Goal: Task Accomplishment & Management: Use online tool/utility

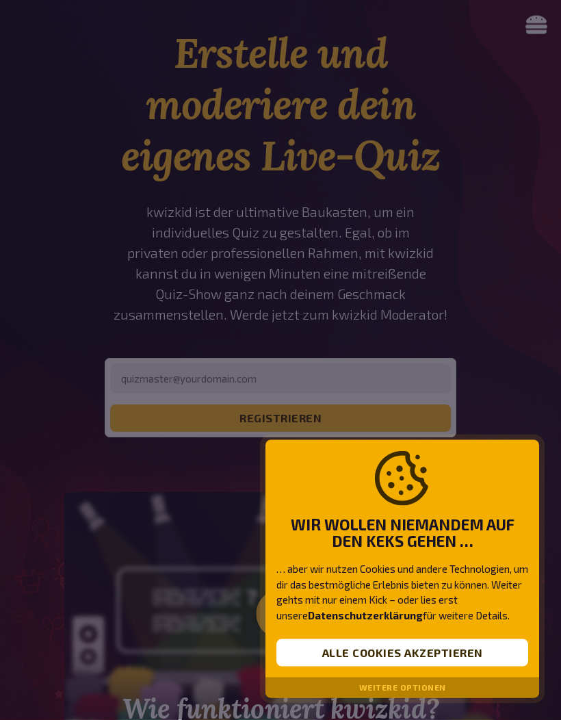
click at [405, 693] on button "Weitere Optionen" at bounding box center [402, 688] width 87 height 10
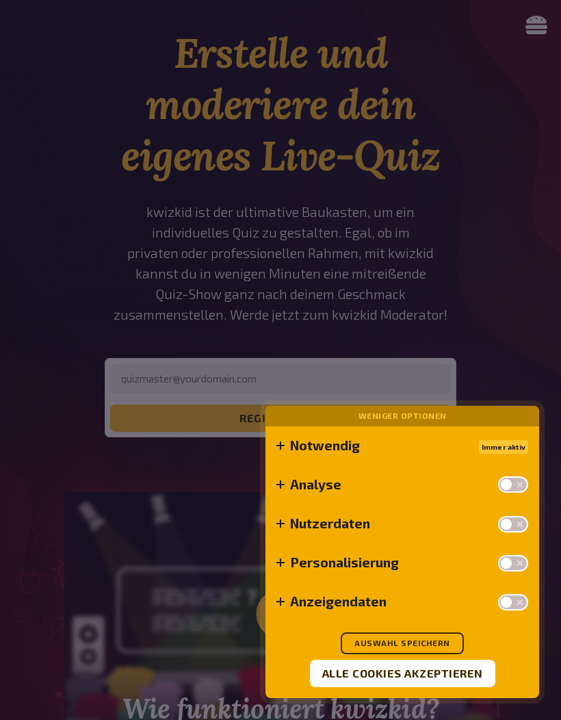
click at [449, 654] on button "Auswahl speichern" at bounding box center [402, 643] width 123 height 22
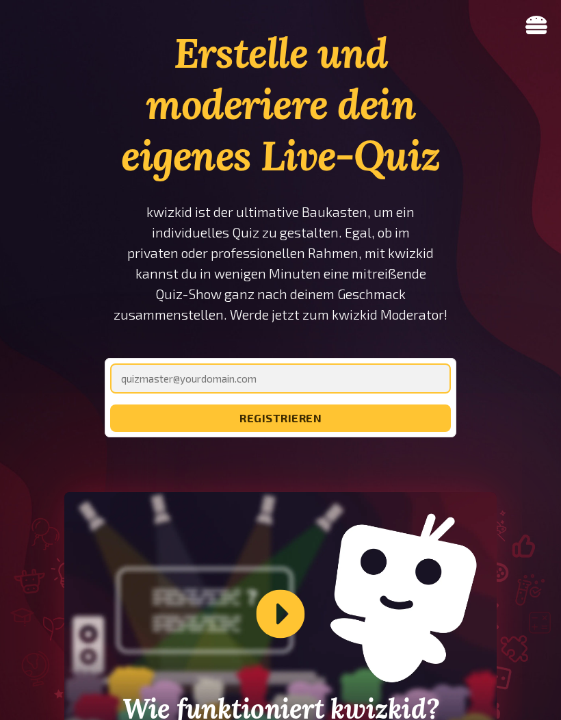
click at [327, 373] on input "email" at bounding box center [280, 378] width 341 height 30
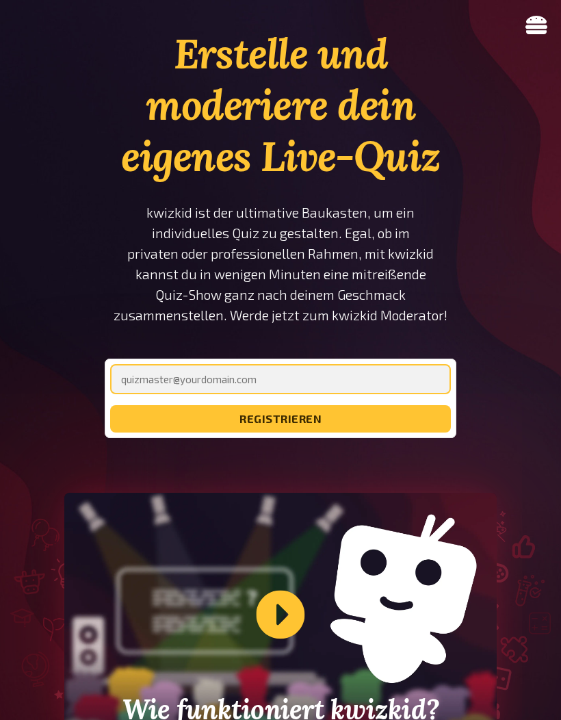
type input "[EMAIL_ADDRESS][DOMAIN_NAME]"
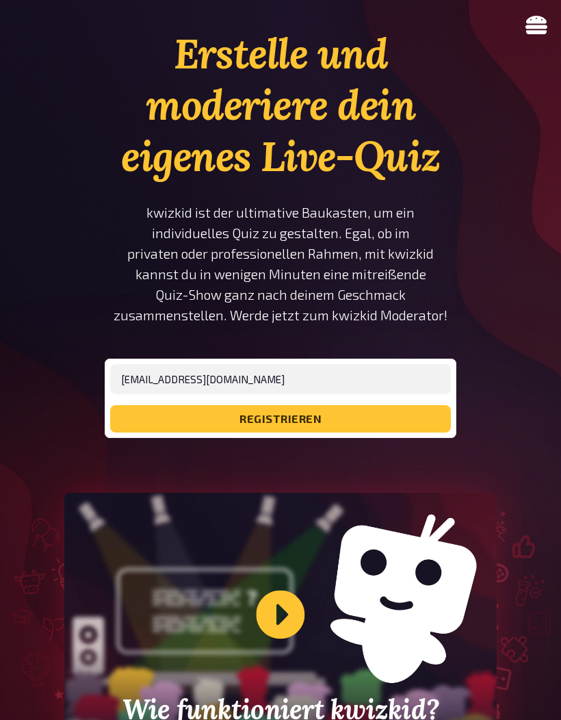
scroll to position [78, 0]
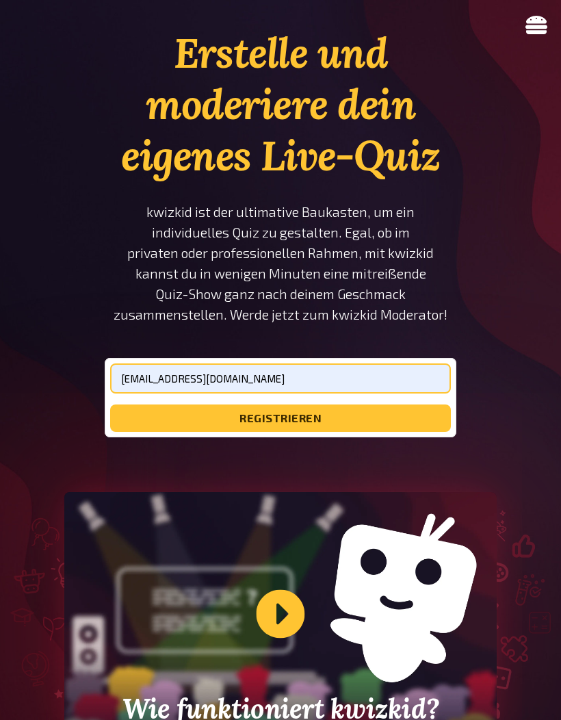
click at [313, 418] on button "registrieren" at bounding box center [280, 418] width 341 height 27
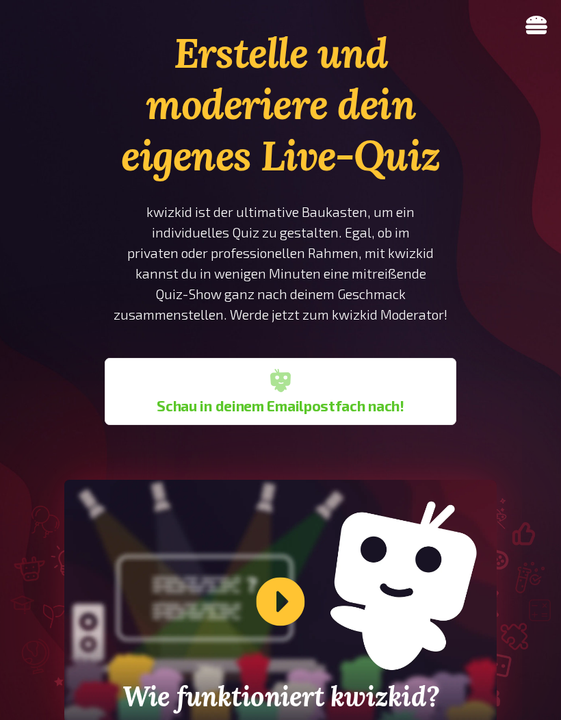
click at [291, 599] on div "Wie funktioniert kwizkid?" at bounding box center [280, 602] width 433 height 244
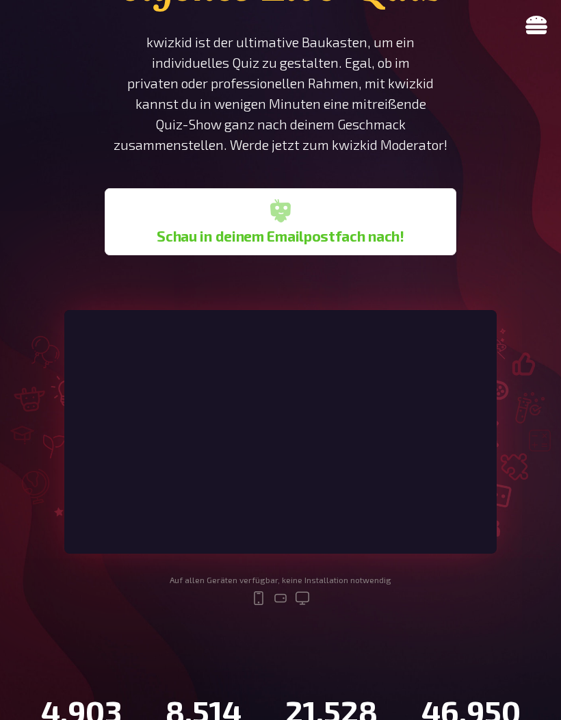
scroll to position [243, 0]
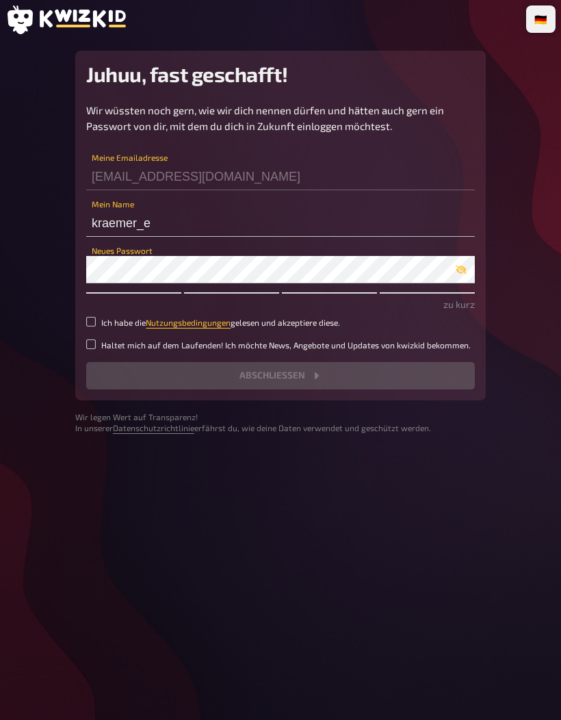
click at [94, 318] on input "Ich habe die Nutzungsbedingungen gelesen und akzeptiere diese." at bounding box center [91, 322] width 10 height 10
checkbox input "true"
type input "[PERSON_NAME]"
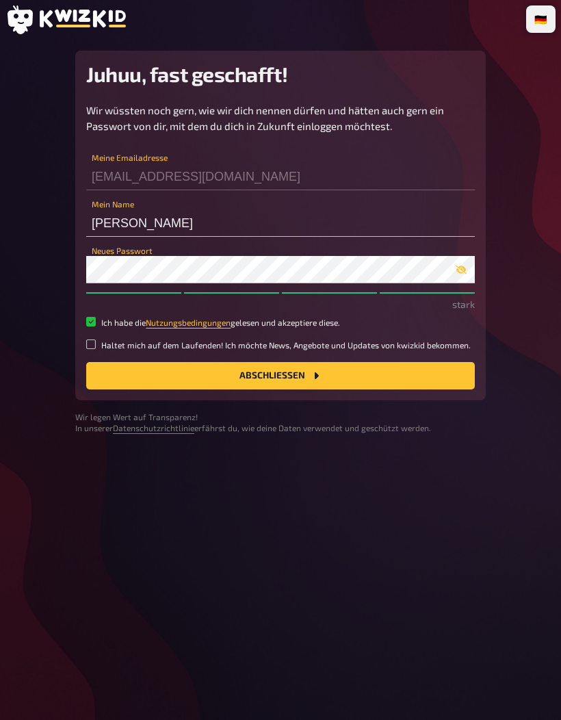
click at [320, 370] on icon "Abschließen" at bounding box center [316, 375] width 11 height 11
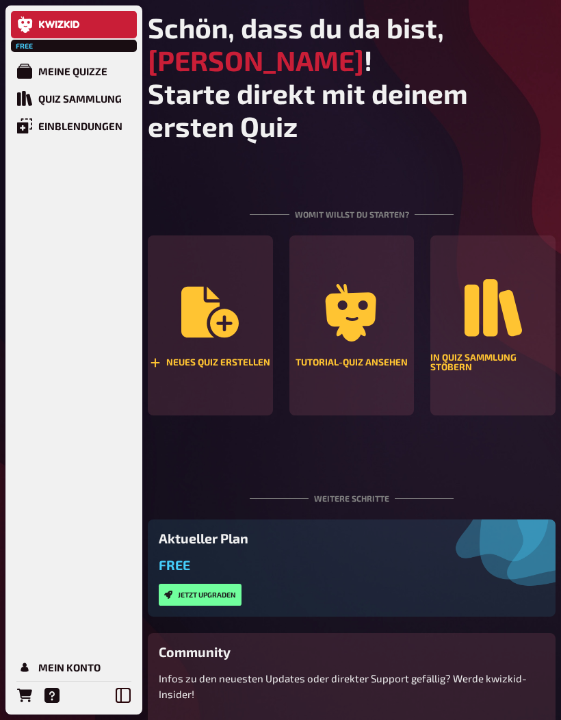
click at [351, 321] on icon "Tutorial-Quiz ansehen" at bounding box center [351, 312] width 51 height 57
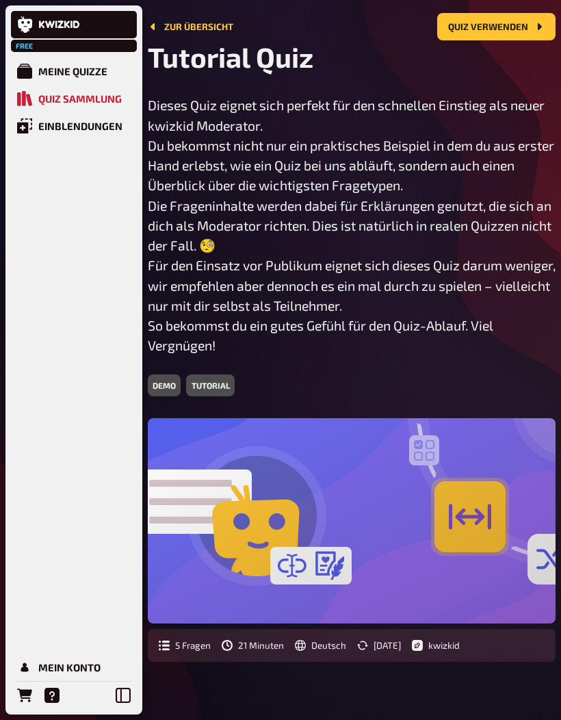
scroll to position [46, 0]
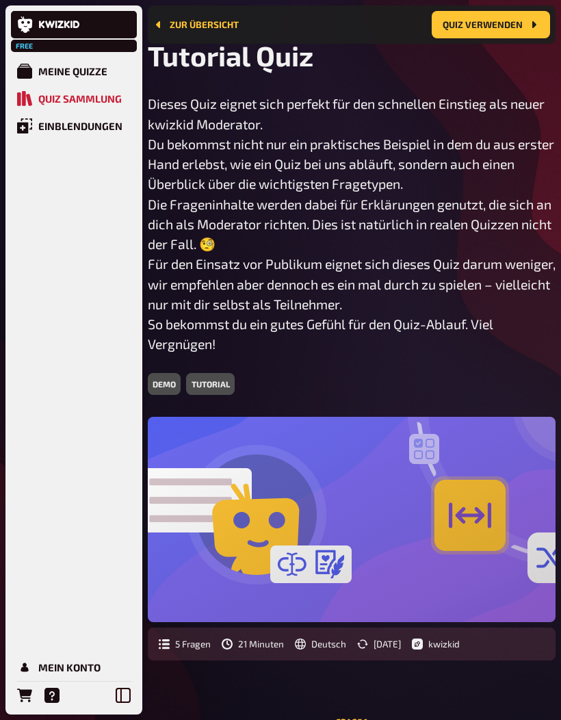
click at [214, 381] on div "tutorial" at bounding box center [210, 384] width 48 height 22
click at [502, 30] on button "Quiz verwenden" at bounding box center [491, 24] width 118 height 27
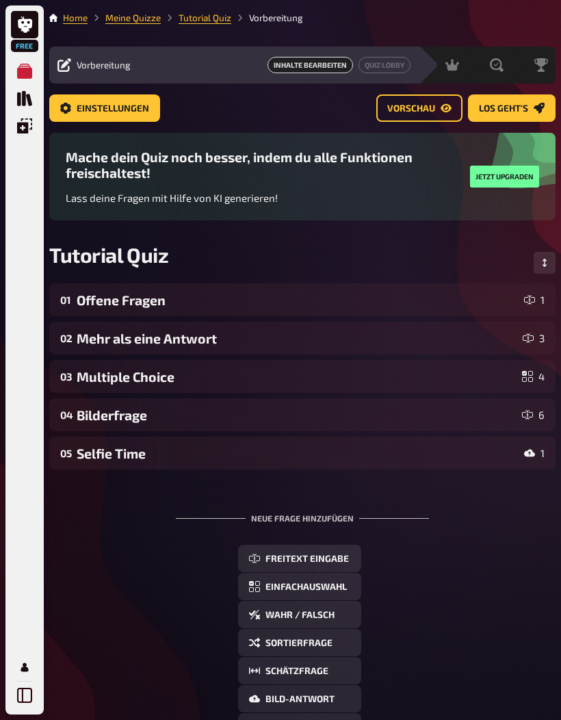
click at [420, 104] on span "Vorschau" at bounding box center [411, 109] width 48 height 10
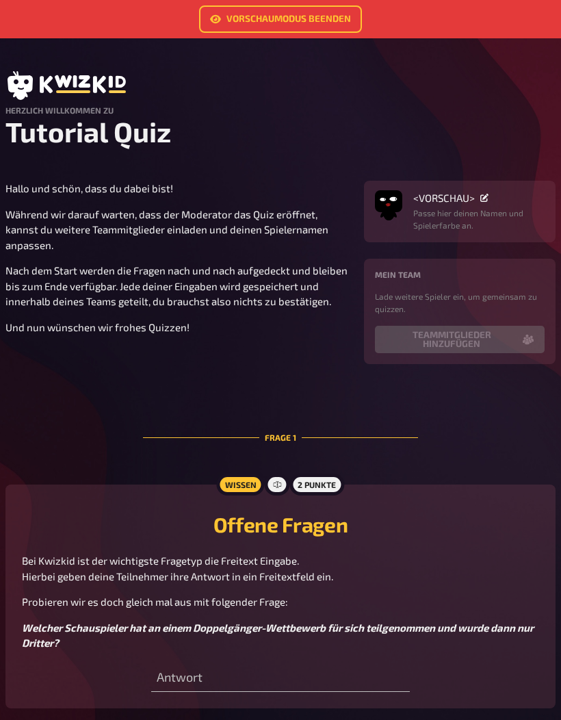
click at [316, 21] on link "Vorschaumodus beenden" at bounding box center [280, 18] width 163 height 27
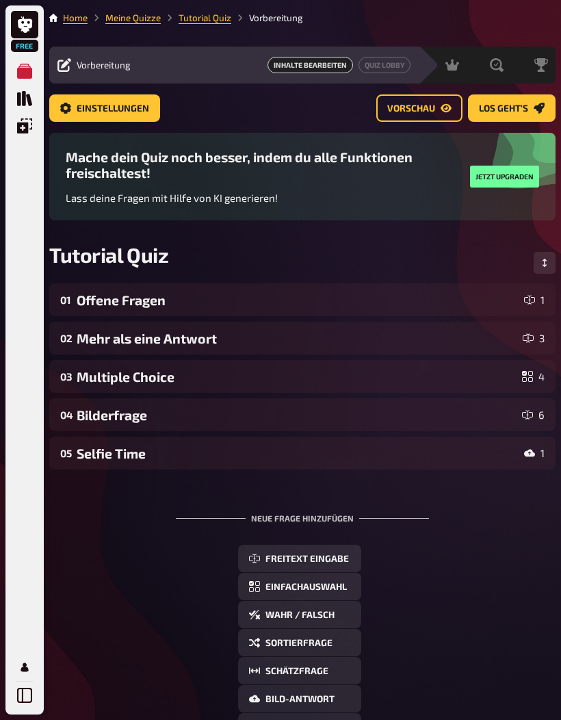
click at [528, 120] on link "Los geht's" at bounding box center [512, 107] width 88 height 27
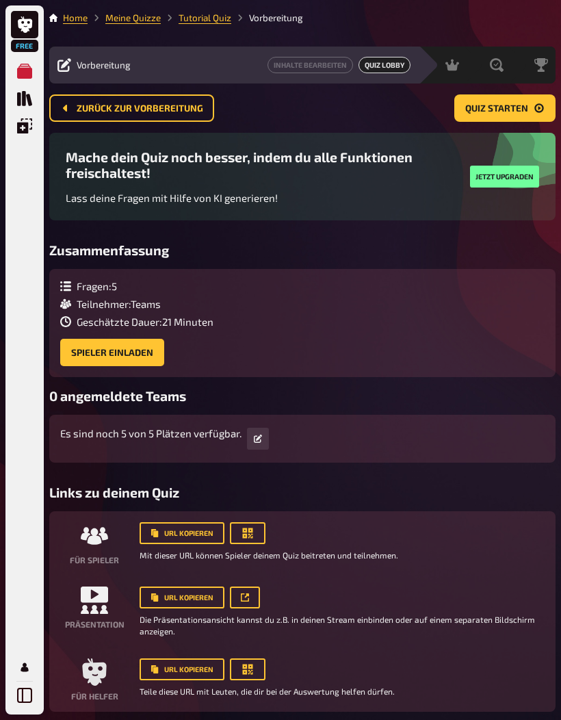
click at [522, 118] on button "Quiz starten" at bounding box center [504, 107] width 101 height 27
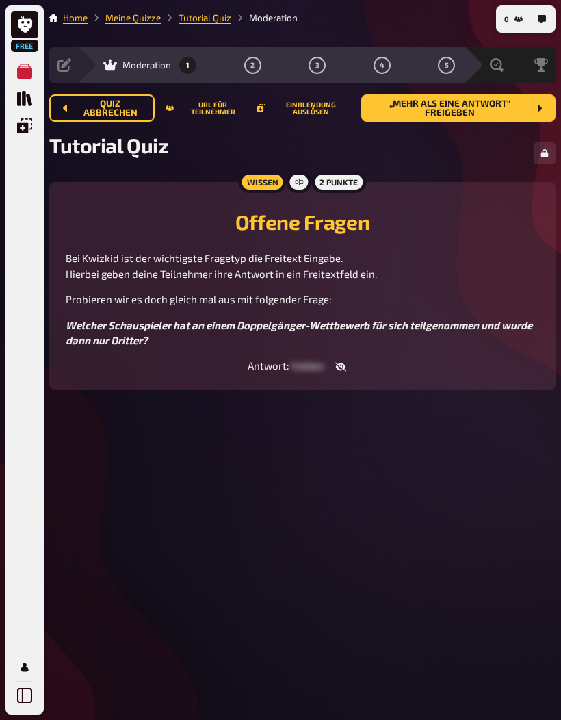
click at [207, 101] on button "URL für Teilnehmer" at bounding box center [206, 108] width 81 height 14
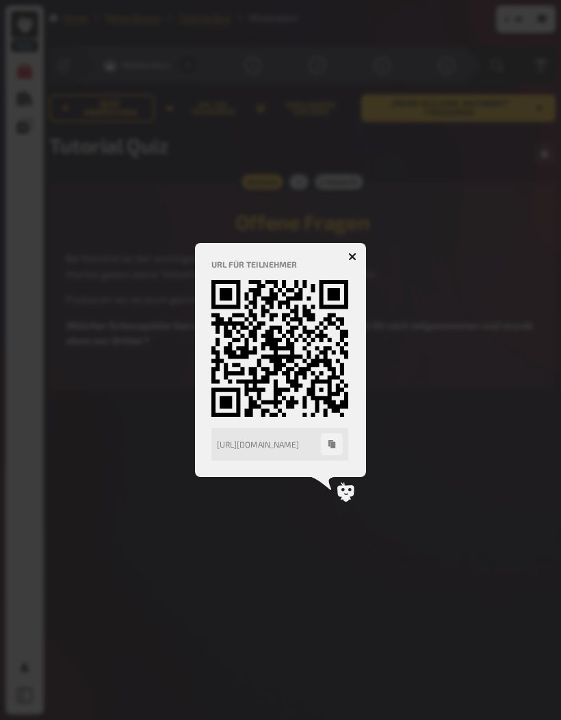
click at [356, 255] on icon "button" at bounding box center [352, 257] width 8 height 8
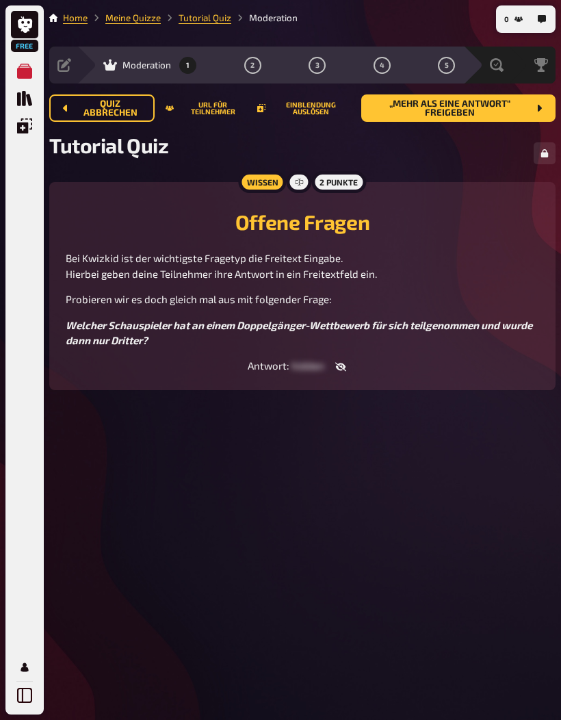
click at [321, 105] on button "Einblendung auslösen" at bounding box center [303, 108] width 92 height 14
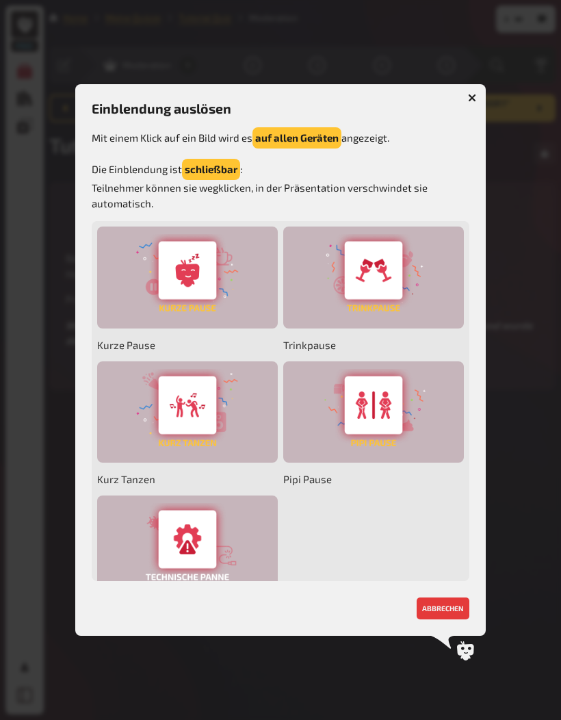
click at [478, 87] on button "button" at bounding box center [472, 98] width 22 height 22
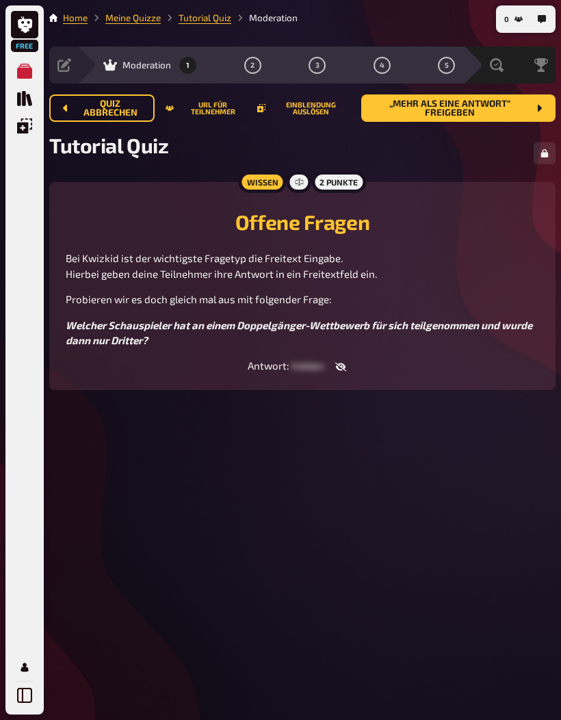
click at [507, 114] on span "„Mehr als eine Antwort“ freigeben" at bounding box center [450, 108] width 156 height 18
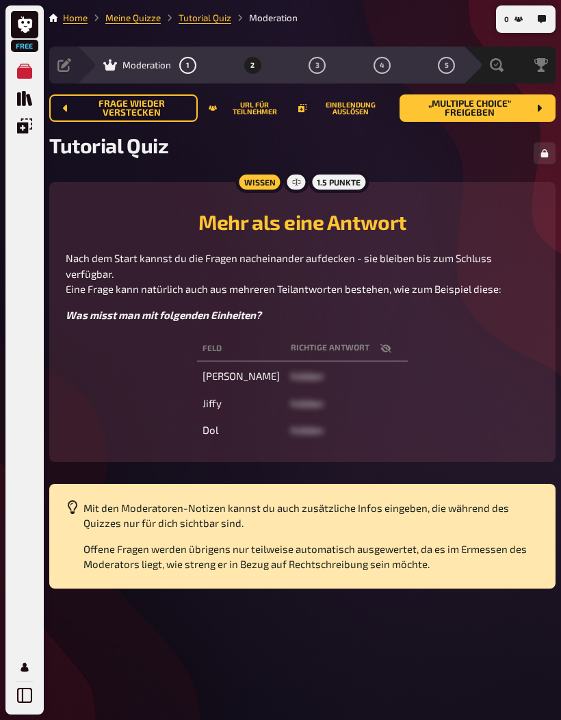
click at [250, 364] on td "[PERSON_NAME]" at bounding box center [241, 376] width 88 height 25
click at [251, 110] on button "URL für Teilnehmer" at bounding box center [248, 108] width 79 height 14
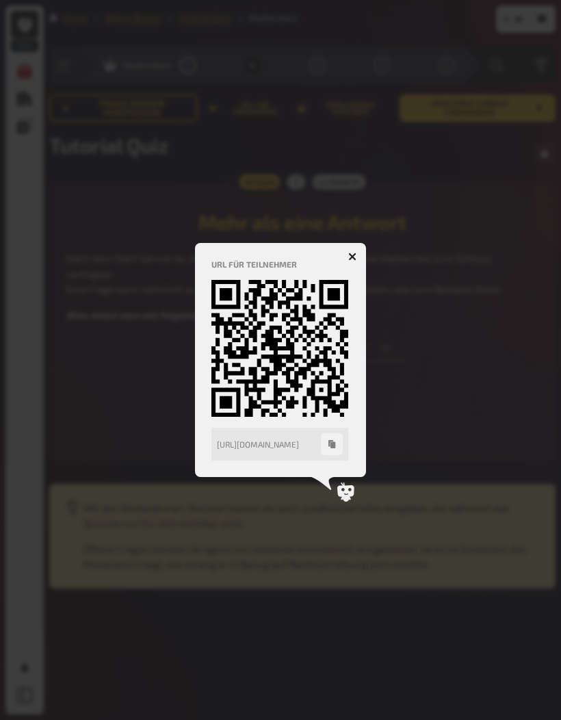
click at [372, 253] on div at bounding box center [280, 360] width 561 height 720
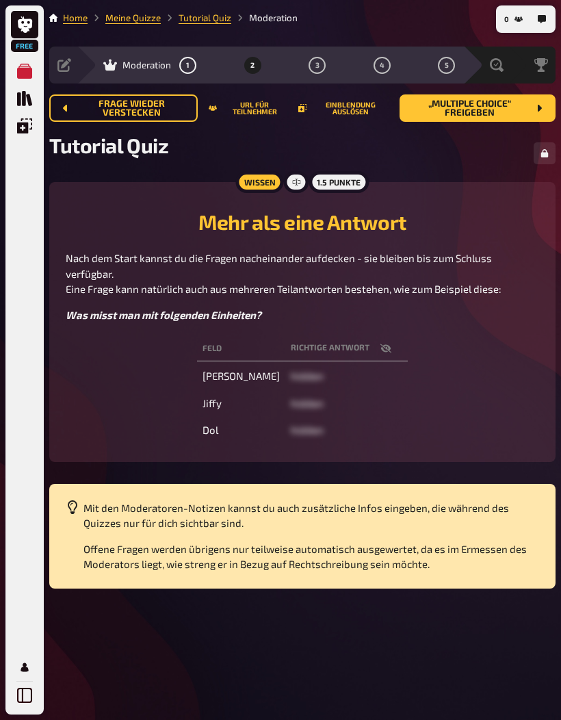
click at [371, 253] on span "Nach dem Start kannst du die Fragen nacheinander aufdecken - sie bleiben bis zu…" at bounding box center [284, 273] width 436 height 43
click at [475, 115] on span "„Multiple Choice“ freigeben" at bounding box center [470, 108] width 118 height 18
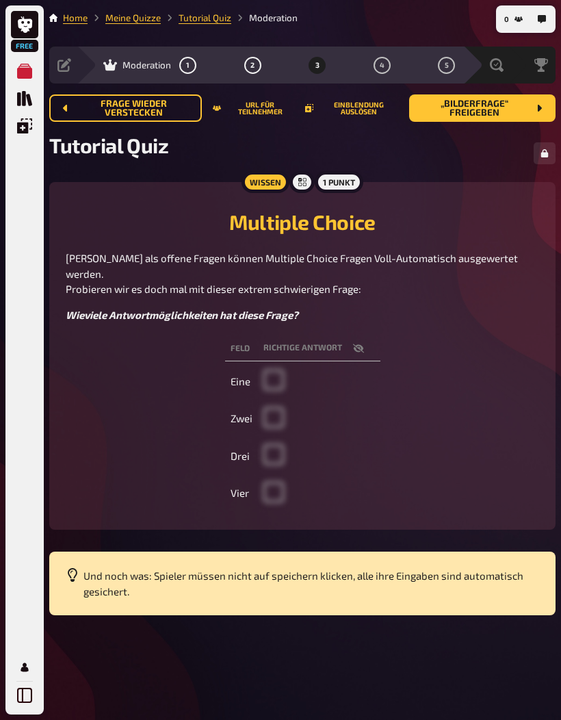
click at [487, 119] on button "„Bilderfrage“ freigeben" at bounding box center [482, 107] width 146 height 27
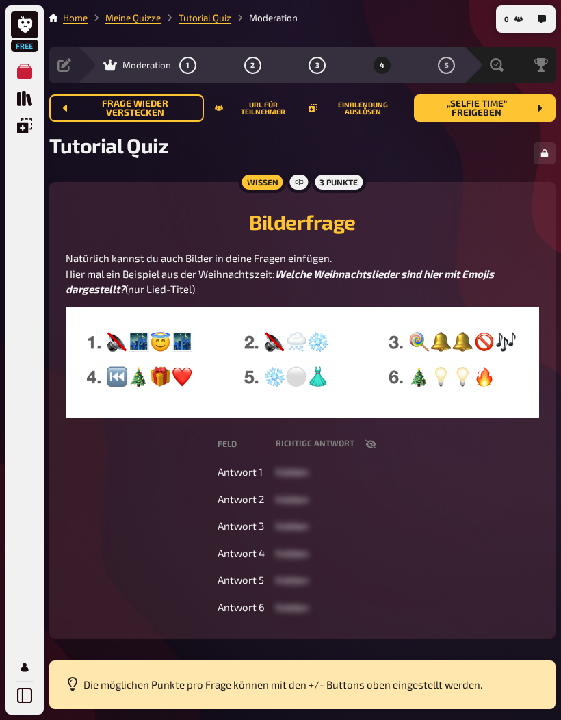
click at [497, 112] on span "„Selfie Time“ freigeben" at bounding box center [476, 108] width 103 height 18
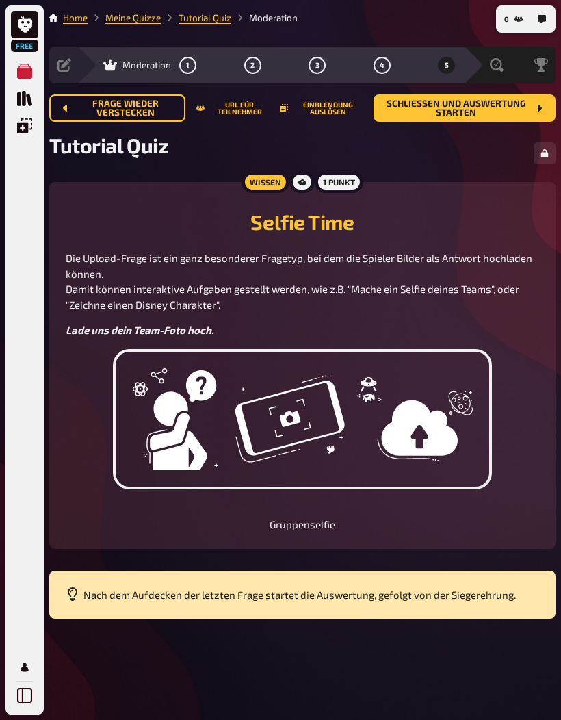
click at [488, 113] on span "Schließen und Auswertung starten" at bounding box center [457, 108] width 144 height 18
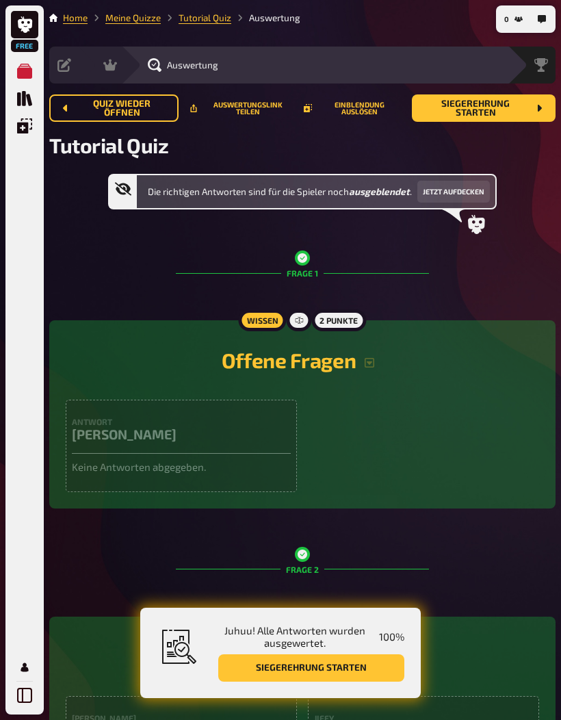
click at [462, 191] on button "Jetzt aufdecken" at bounding box center [454, 192] width 73 height 22
click at [461, 193] on button "Wieder ausblenden" at bounding box center [440, 192] width 86 height 22
click at [465, 190] on button "Jetzt aufdecken" at bounding box center [454, 192] width 73 height 22
click at [358, 664] on button "Siegerehrung starten" at bounding box center [311, 667] width 186 height 27
click at [357, 665] on button "Siegerehrung starten" at bounding box center [311, 667] width 186 height 27
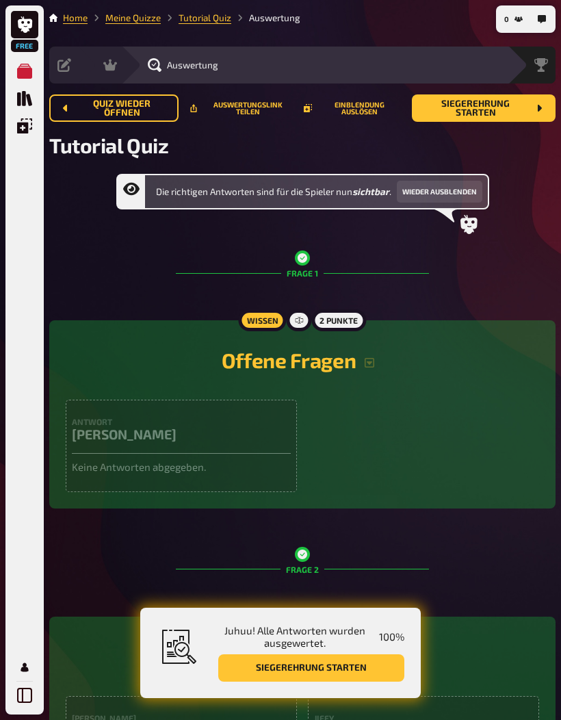
click at [501, 104] on span "Siegerehrung starten" at bounding box center [475, 108] width 105 height 18
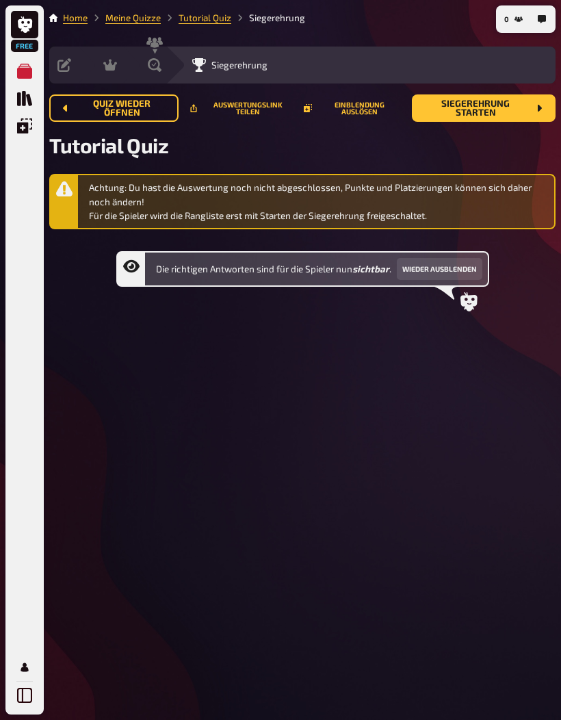
click at [509, 105] on span "Siegerehrung starten" at bounding box center [475, 108] width 105 height 18
click at [520, 106] on span "Siegerehrung starten" at bounding box center [475, 108] width 105 height 18
click at [519, 105] on span "Siegerehrung starten" at bounding box center [475, 108] width 105 height 18
click at [79, 18] on link "Home" at bounding box center [75, 17] width 25 height 11
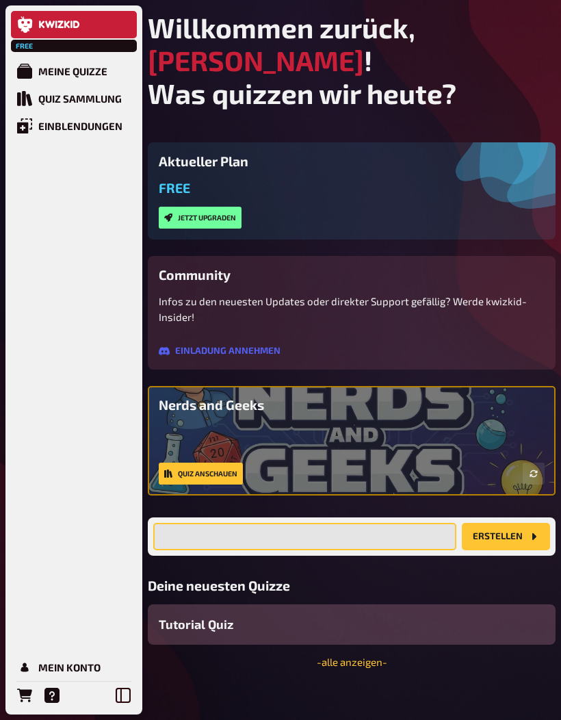
click at [439, 523] on input "text" at bounding box center [304, 536] width 303 height 27
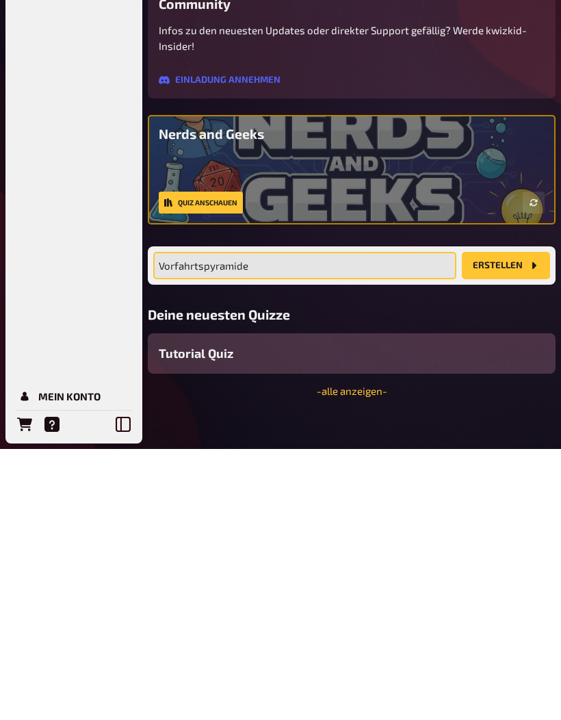
type input "Vorfahrtspyramide"
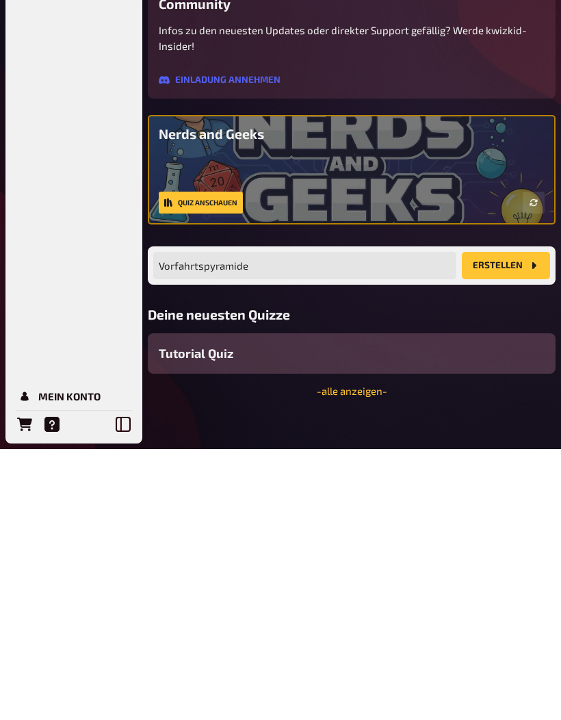
click at [511, 523] on button "Erstellen" at bounding box center [506, 536] width 88 height 27
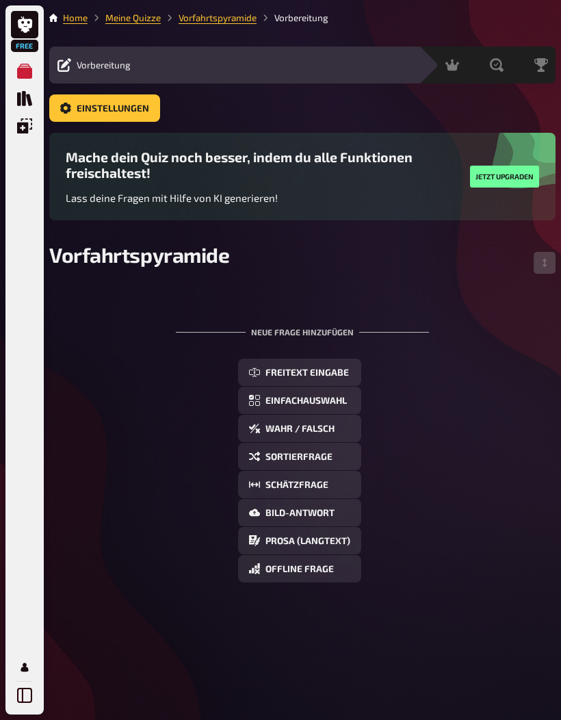
click at [310, 434] on span "Wahr / Falsch" at bounding box center [300, 429] width 69 height 10
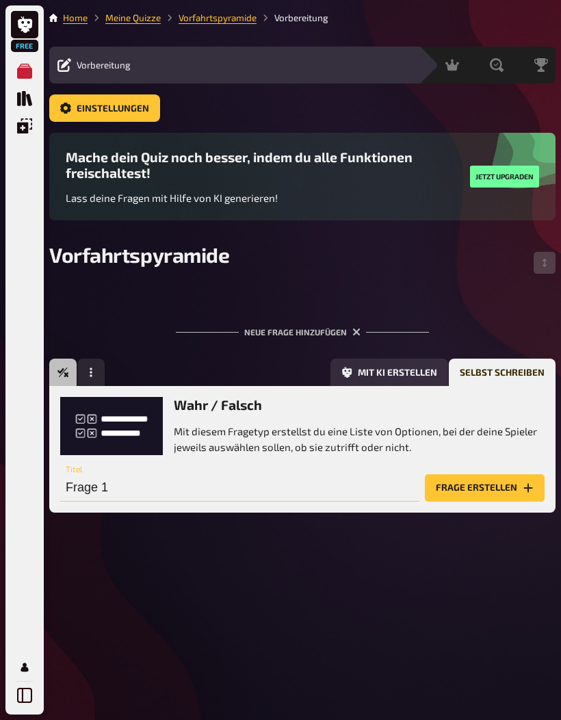
click at [331, 492] on input "Frage 1" at bounding box center [239, 487] width 359 height 27
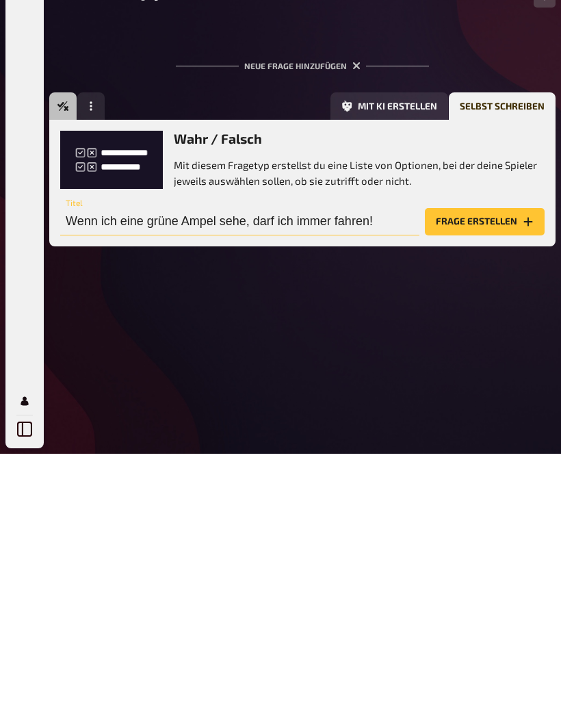
type input "Wenn ich eine grüne Ampel sehe, darf ich immer fahren!"
click at [496, 474] on button "Frage erstellen" at bounding box center [485, 487] width 120 height 27
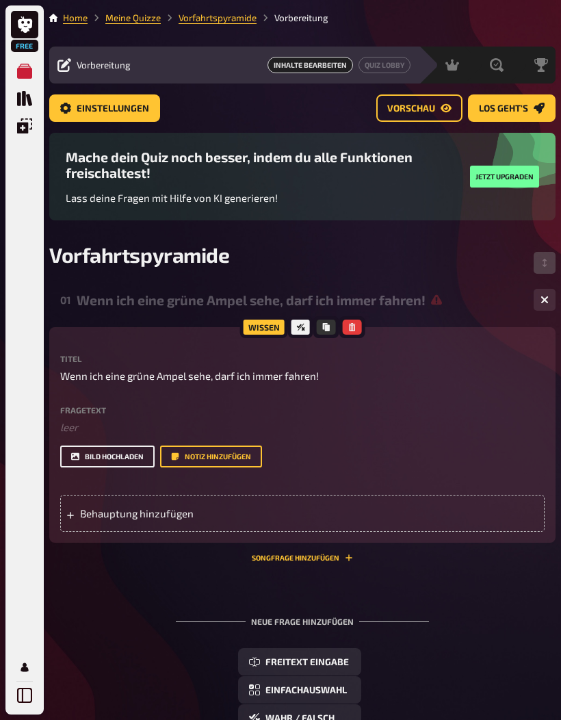
click at [101, 457] on button "Bild hochladen" at bounding box center [107, 457] width 94 height 22
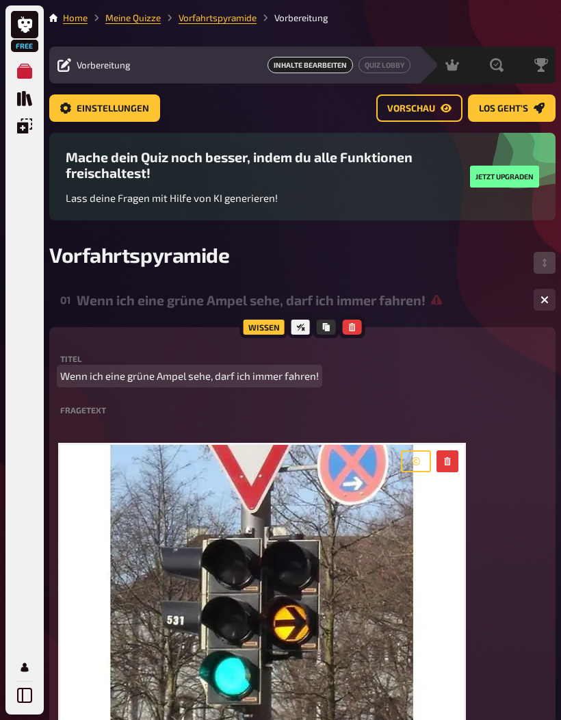
click at [477, 373] on p "Wenn ich eine grüne Ampel sehe, darf ich immer fahren!" at bounding box center [302, 376] width 485 height 16
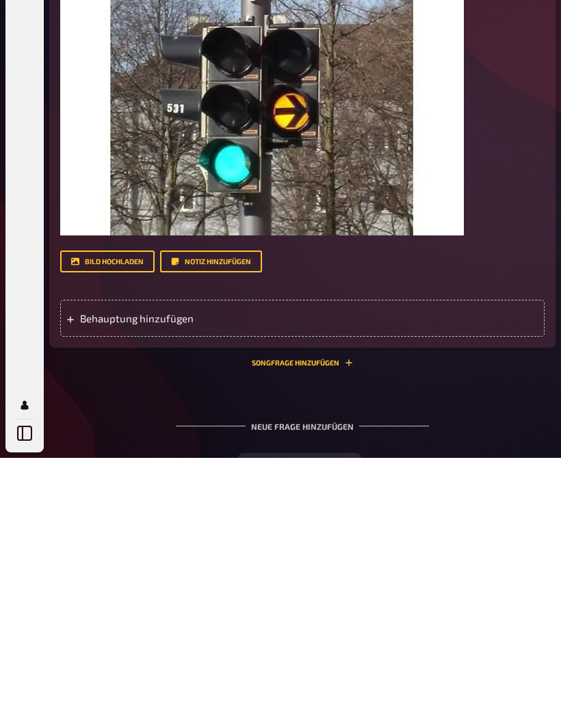
scroll to position [281, 0]
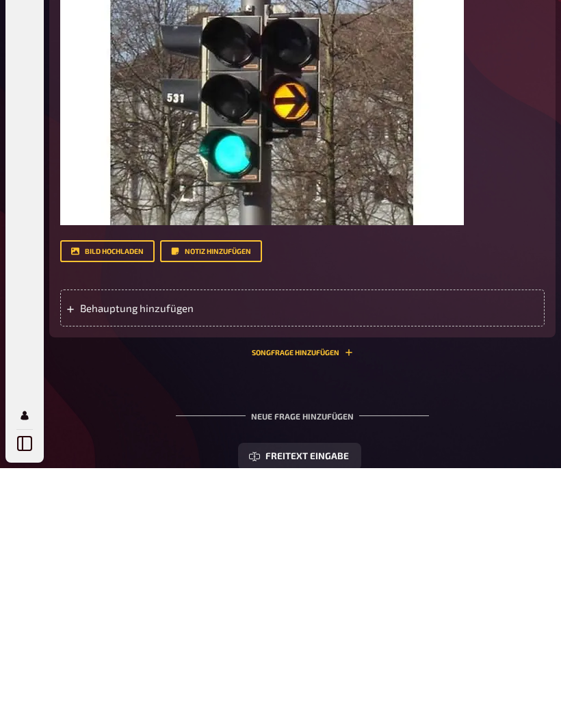
click at [275, 541] on div "Behauptung hinzufügen" at bounding box center [302, 559] width 485 height 37
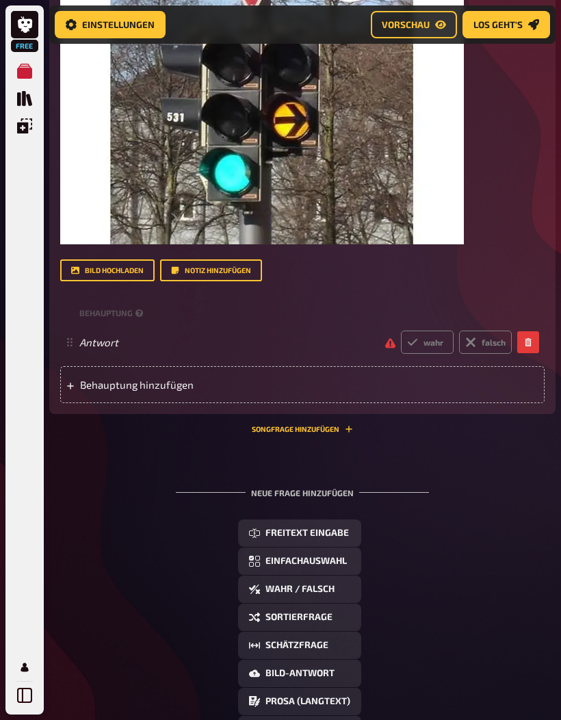
click at [423, 340] on label "wahr" at bounding box center [427, 342] width 53 height 23
click at [401, 331] on input "wahr" at bounding box center [400, 330] width 1 height 1
radio input "true"
click at [474, 337] on label "falsch" at bounding box center [485, 342] width 53 height 23
click at [401, 331] on input "falsch" at bounding box center [400, 330] width 1 height 1
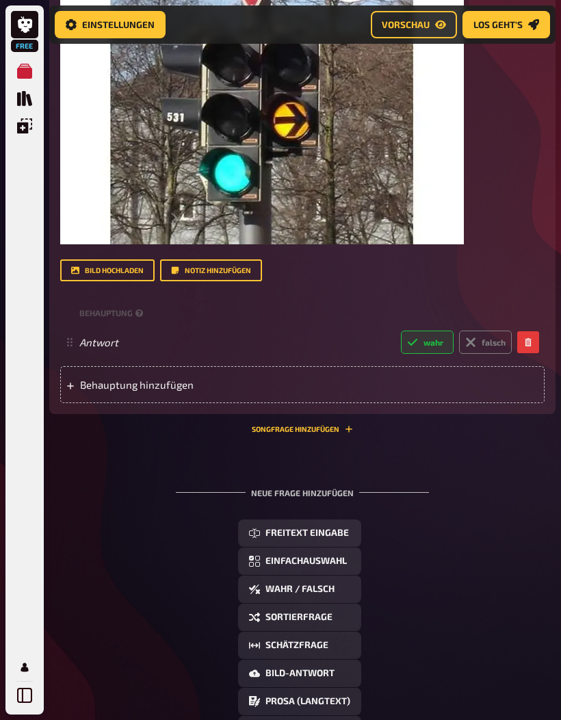
radio input "true"
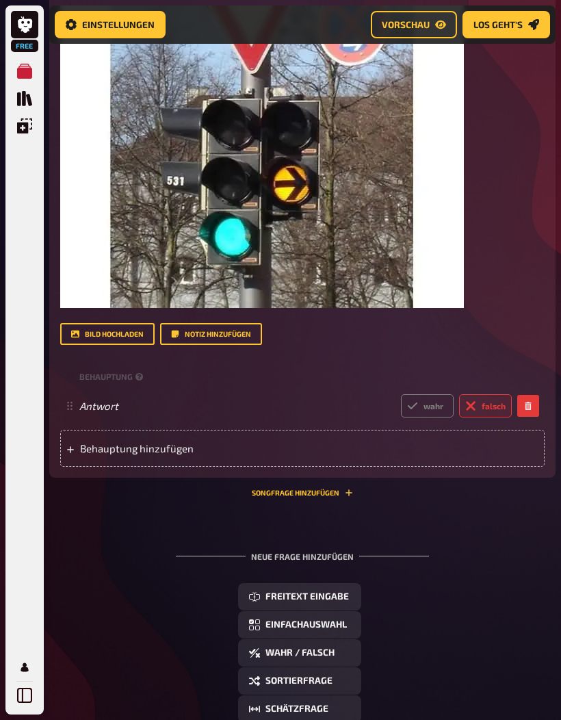
scroll to position [452, 0]
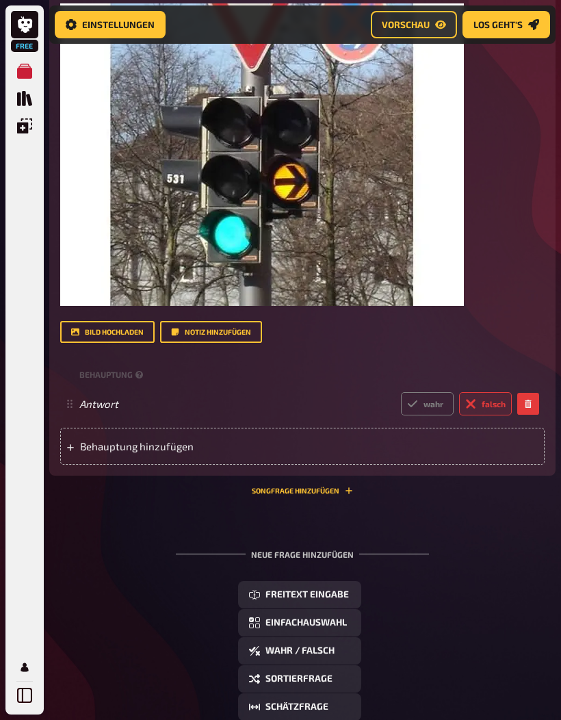
click at [342, 561] on div "Neue Frage hinzufügen" at bounding box center [302, 549] width 253 height 42
click at [337, 561] on div "Neue Frage hinzufügen" at bounding box center [302, 549] width 253 height 42
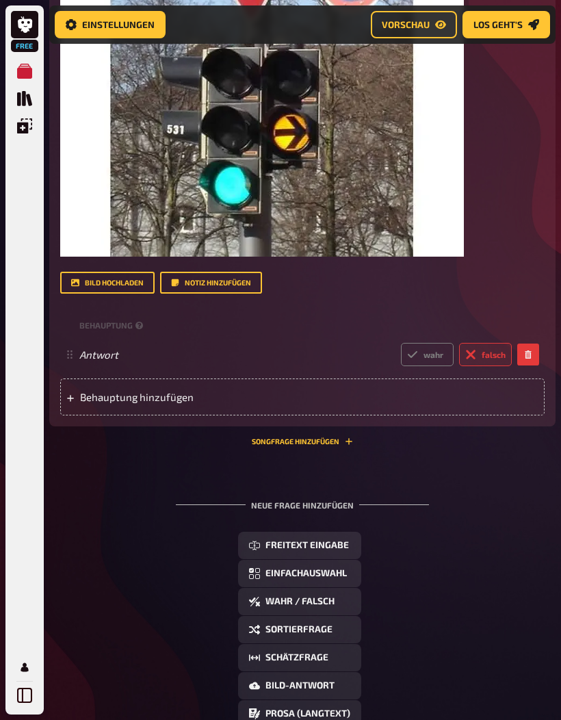
scroll to position [570, 0]
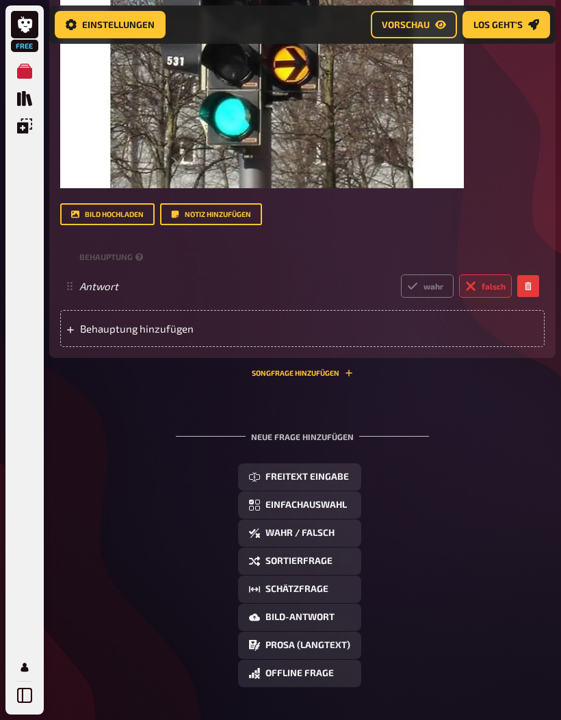
click at [318, 510] on span "Einfachauswahl" at bounding box center [306, 505] width 81 height 10
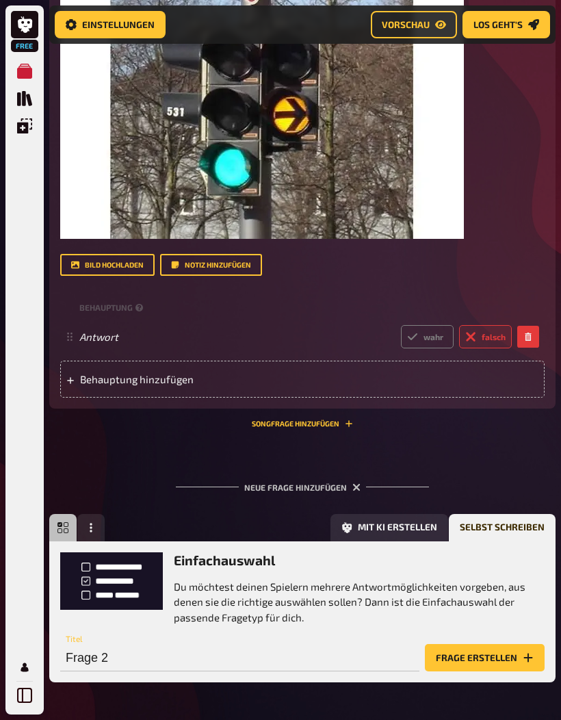
scroll to position [516, 0]
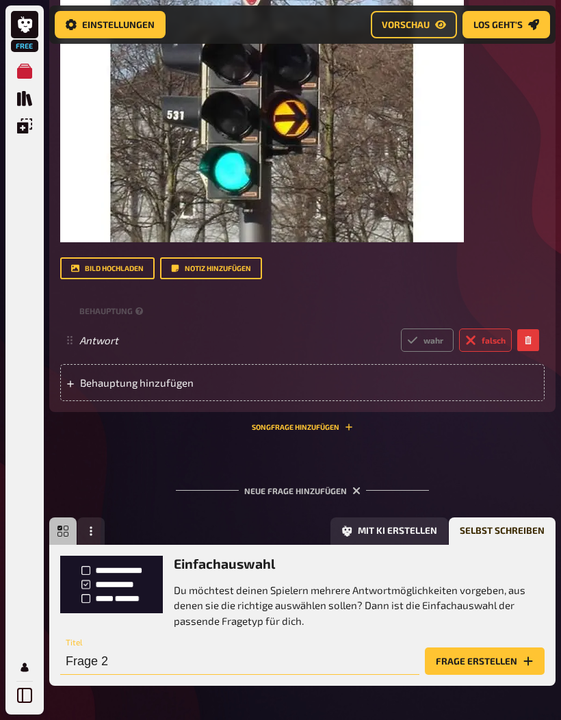
click at [214, 670] on input "Frage 2" at bounding box center [239, 660] width 359 height 27
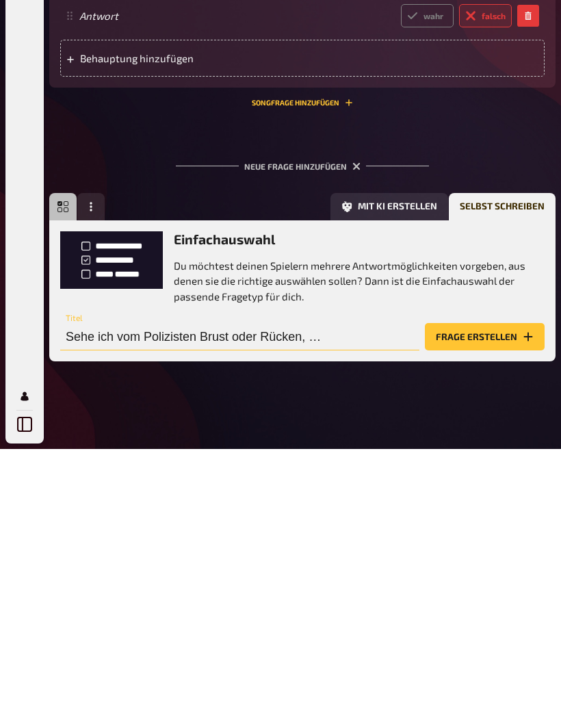
type input "Sehe ich vom Polizisten Brust oder Rücken, …"
click at [494, 594] on button "Frage erstellen" at bounding box center [485, 607] width 120 height 27
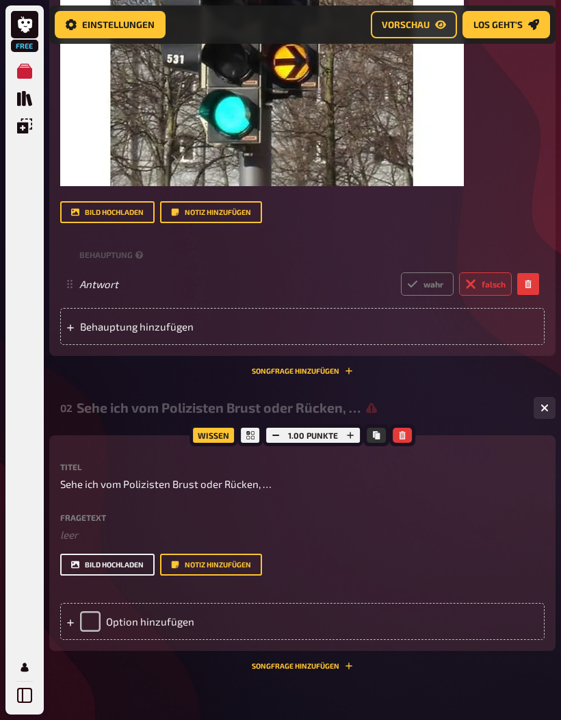
click at [106, 565] on button "Bild hochladen" at bounding box center [107, 565] width 94 height 22
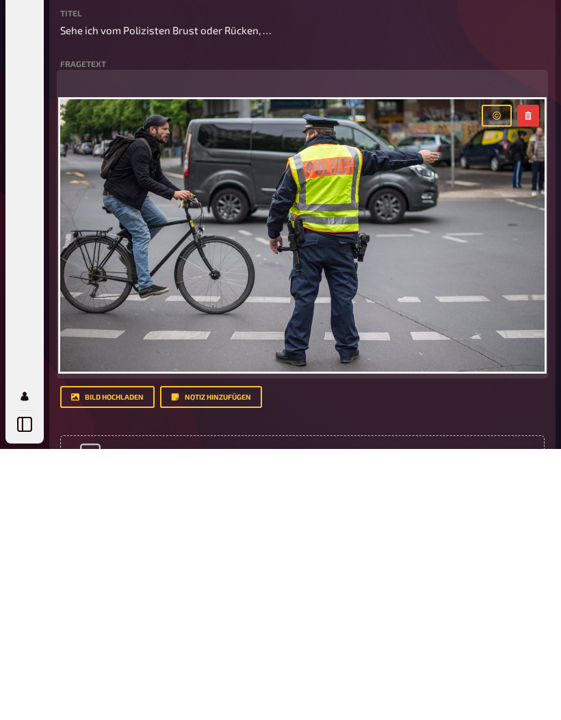
scroll to position [799, 0]
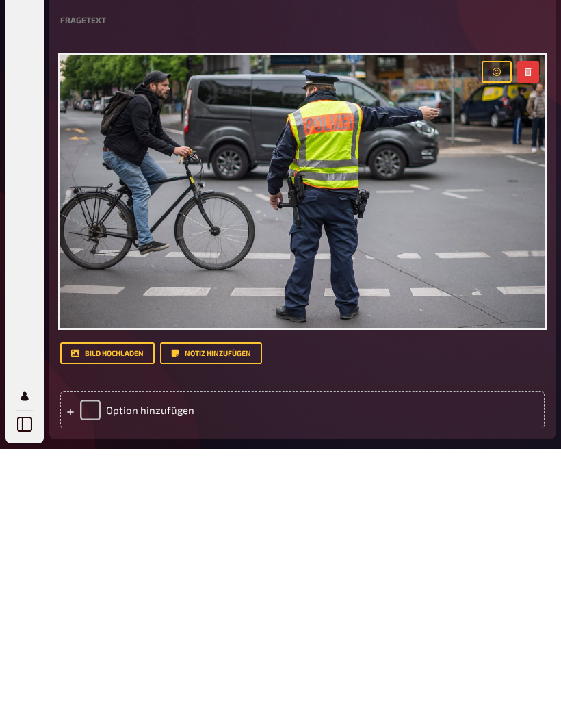
click at [231, 663] on div "Option hinzufügen" at bounding box center [302, 681] width 485 height 37
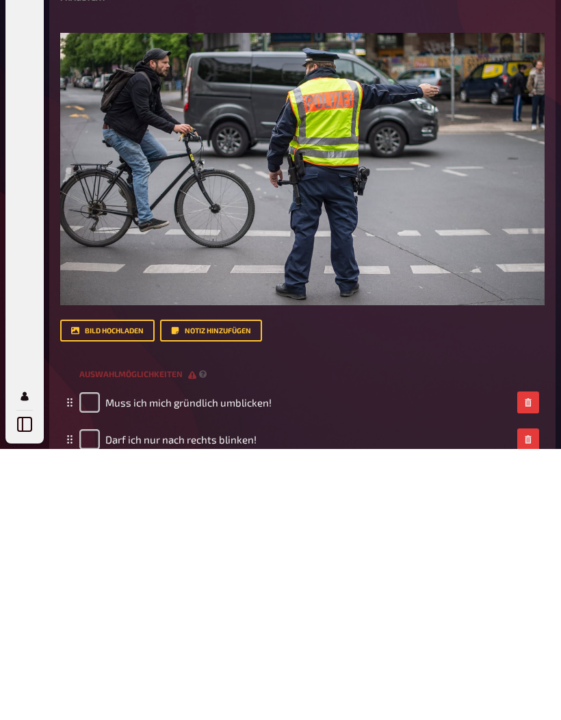
scroll to position [867, 0]
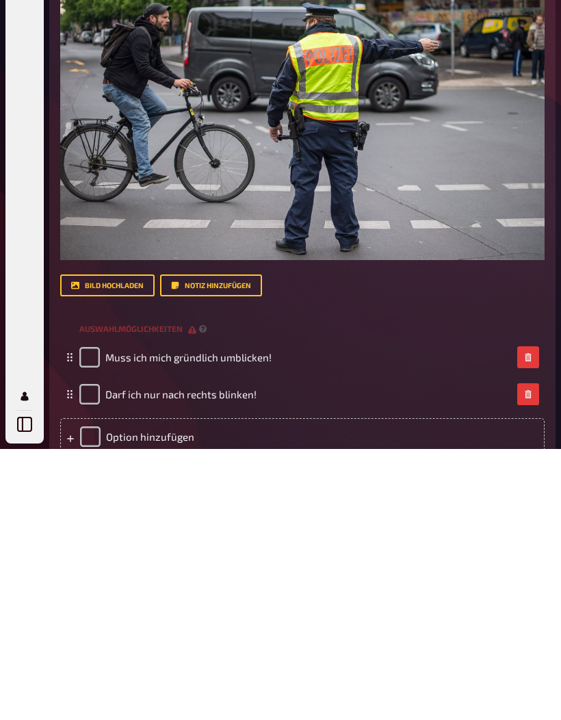
click at [273, 689] on div "Option hinzufügen" at bounding box center [302, 707] width 485 height 37
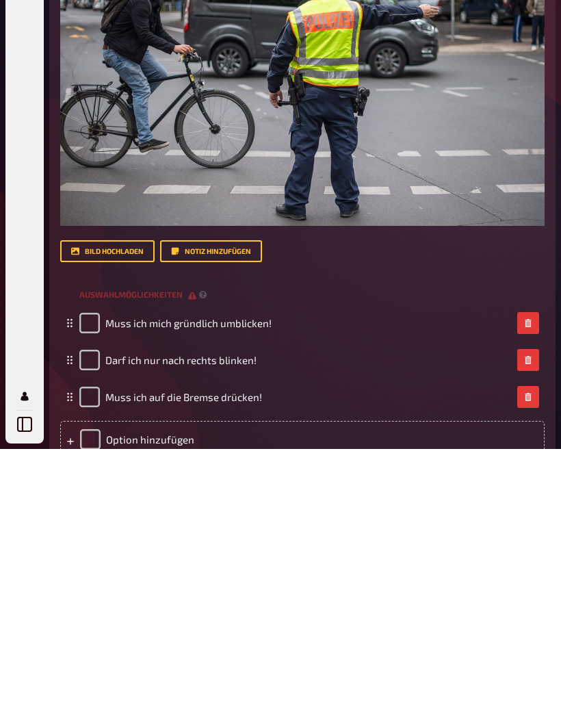
scroll to position [906, 0]
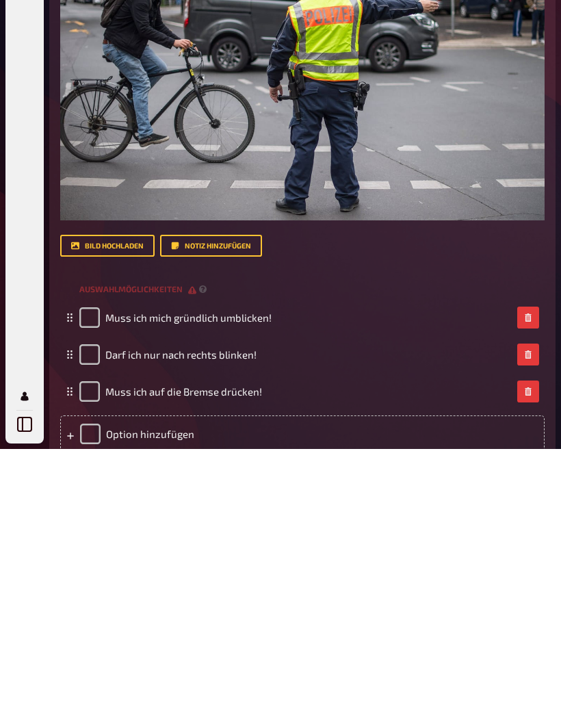
click at [209, 686] on div "Option hinzufügen" at bounding box center [302, 704] width 485 height 37
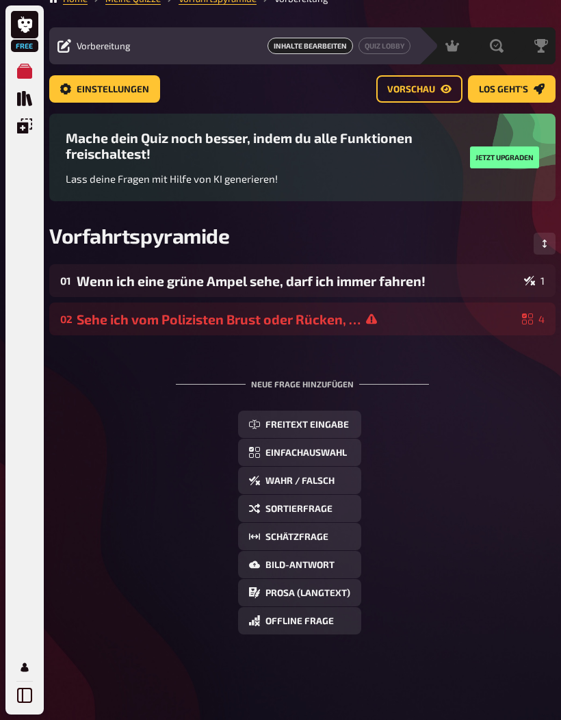
scroll to position [25, 0]
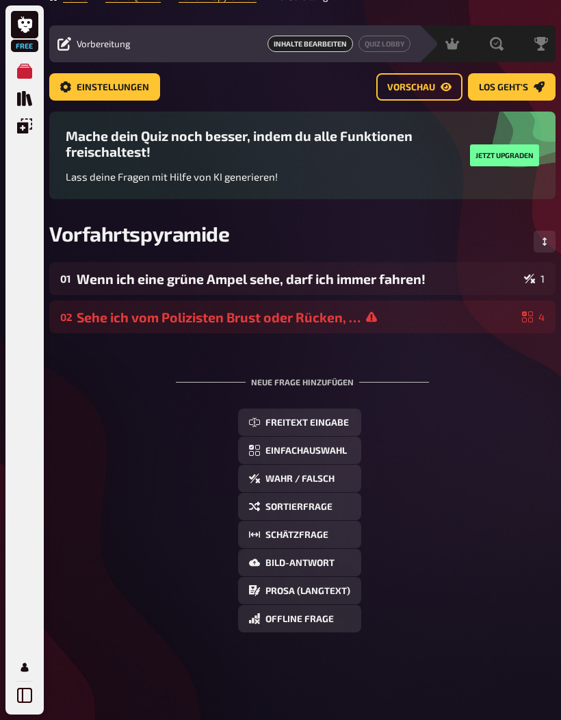
click at [296, 306] on div "02 Sehe ich vom Polizisten Brust oder Rücken, … 4" at bounding box center [302, 316] width 506 height 33
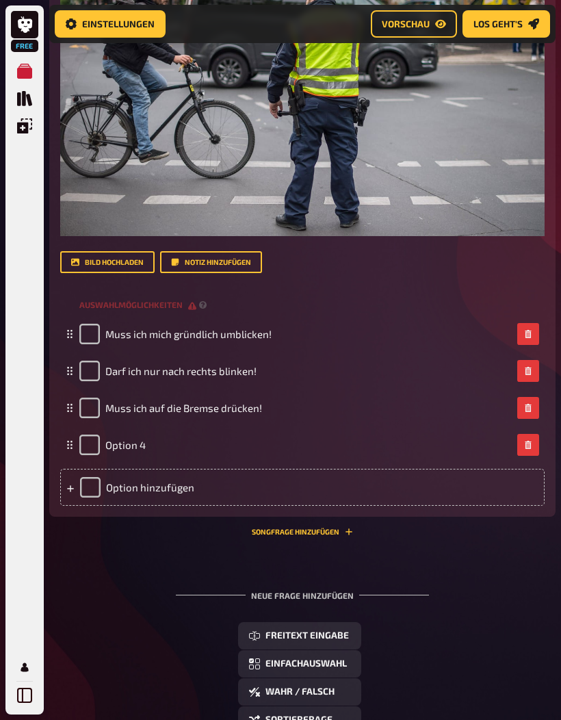
scroll to position [529, 0]
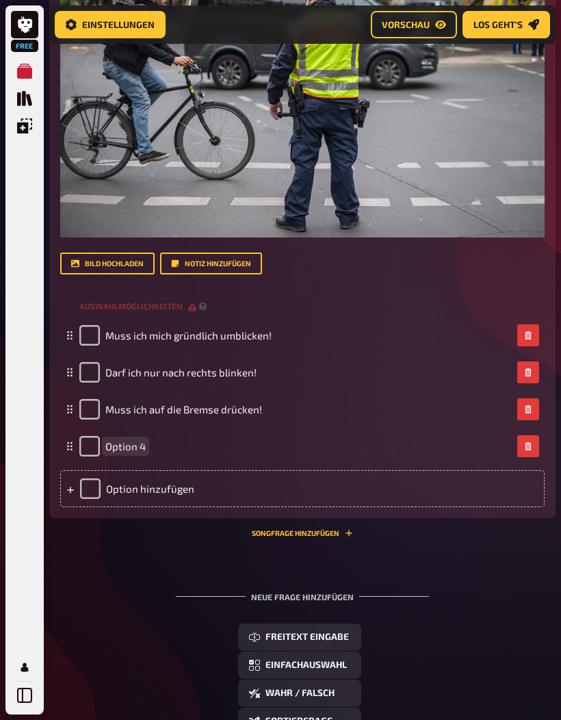
click at [191, 446] on div "Option 4" at bounding box center [295, 446] width 433 height 21
click at [94, 418] on input "checkbox" at bounding box center [89, 410] width 21 height 21
checkbox input "true"
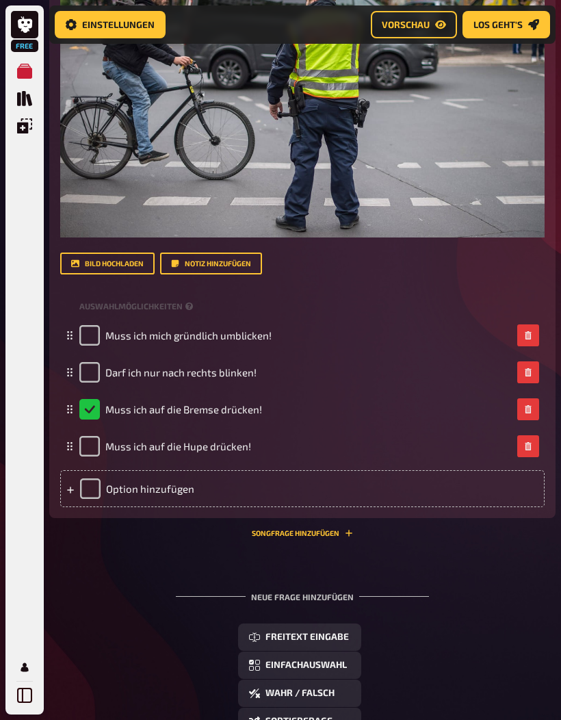
click at [315, 600] on div "Neue Frage hinzufügen" at bounding box center [302, 591] width 253 height 42
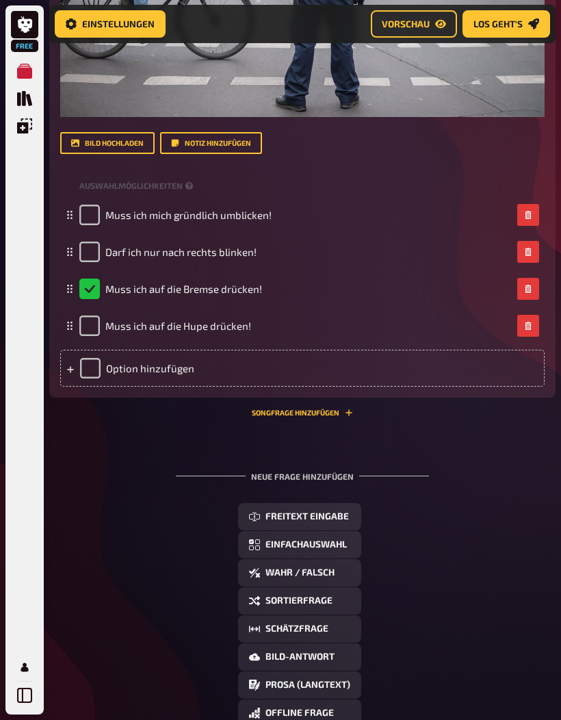
scroll to position [650, 0]
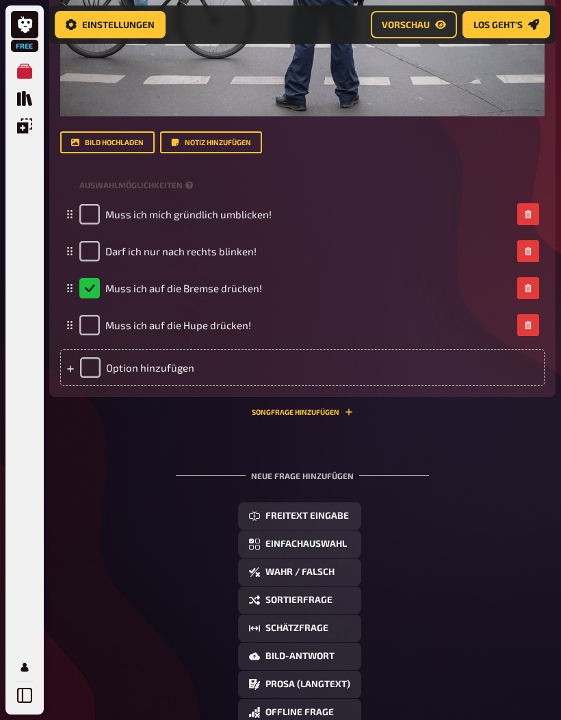
click at [325, 573] on span "Wahr / Falsch" at bounding box center [300, 572] width 69 height 10
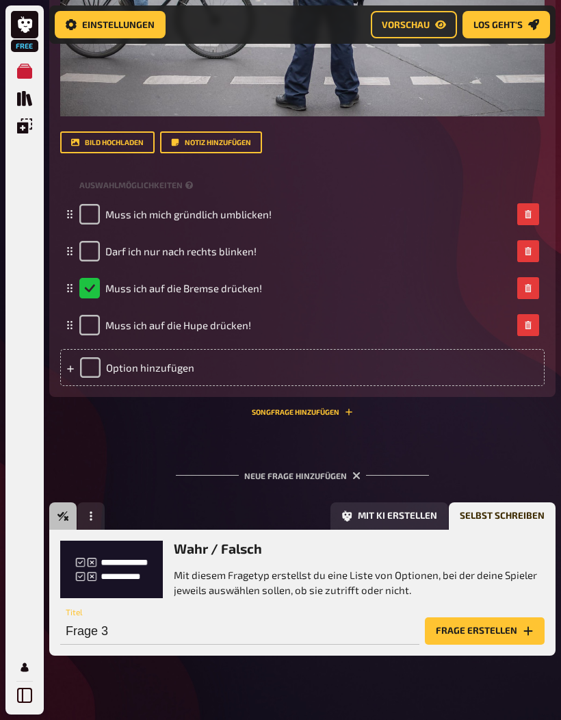
scroll to position [620, 0]
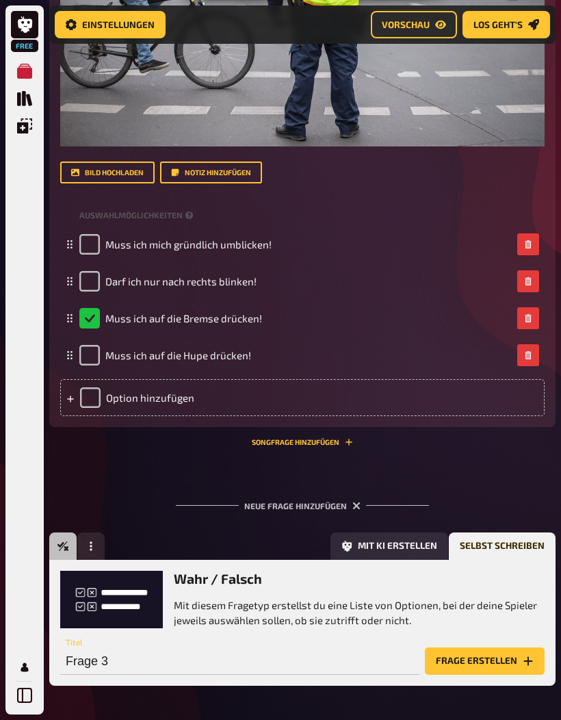
click at [470, 661] on button "Frage erstellen" at bounding box center [485, 660] width 120 height 27
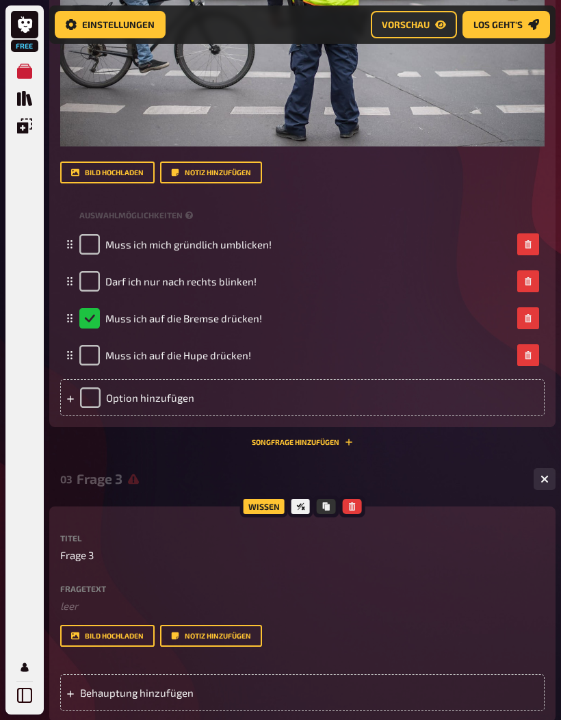
click at [202, 701] on div "Behauptung hinzufügen" at bounding box center [302, 692] width 485 height 37
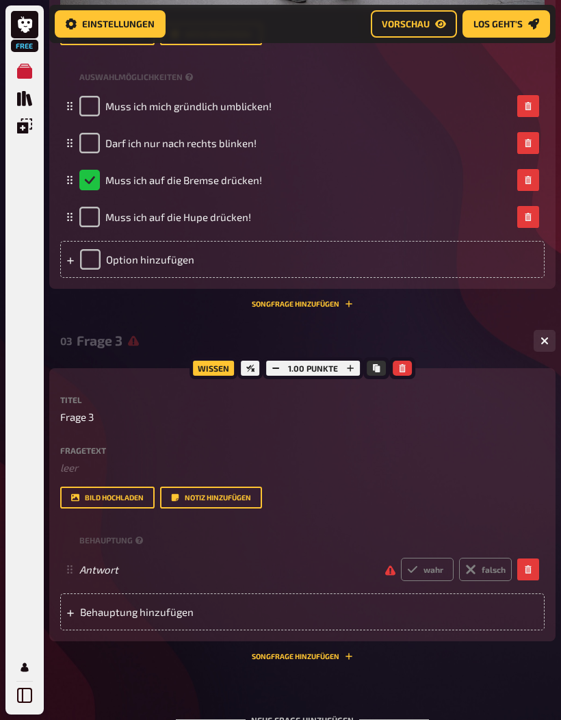
scroll to position [758, 0]
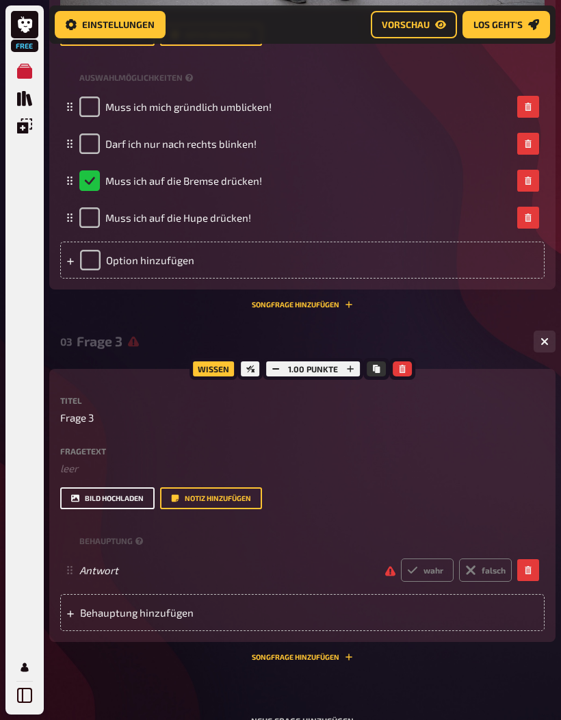
click at [89, 506] on button "Bild hochladen" at bounding box center [107, 498] width 94 height 22
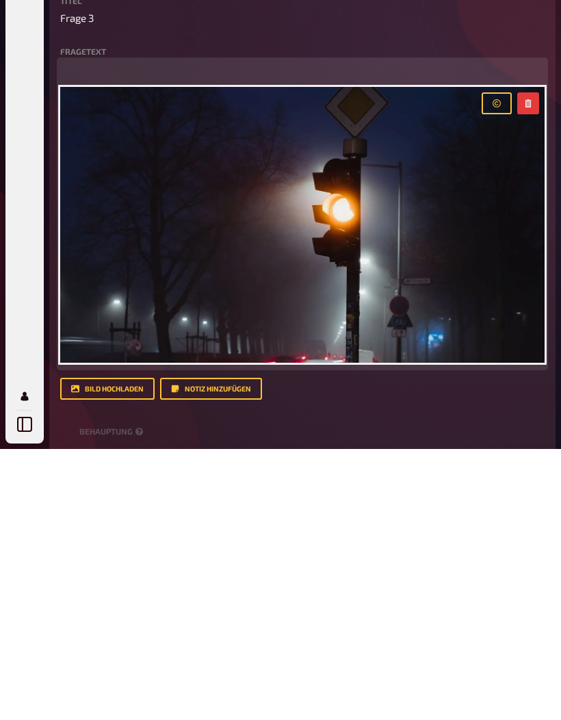
scroll to position [899, 0]
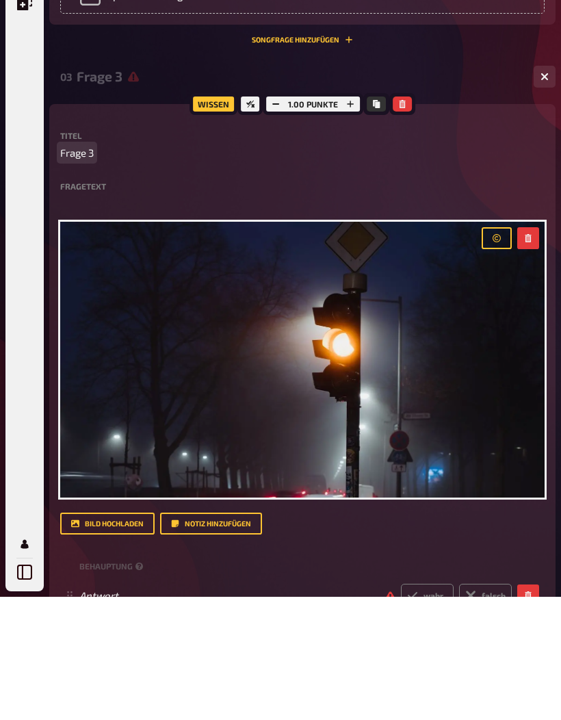
click at [73, 269] on span "Frage 3" at bounding box center [77, 277] width 34 height 16
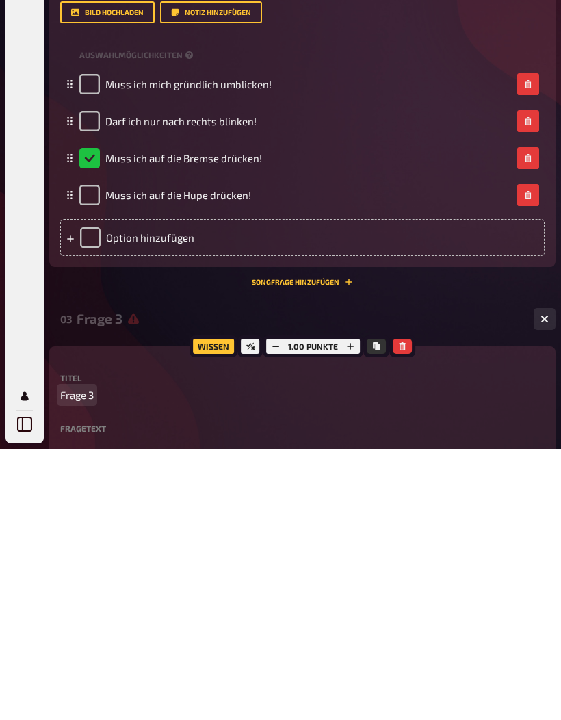
scroll to position [511, 0]
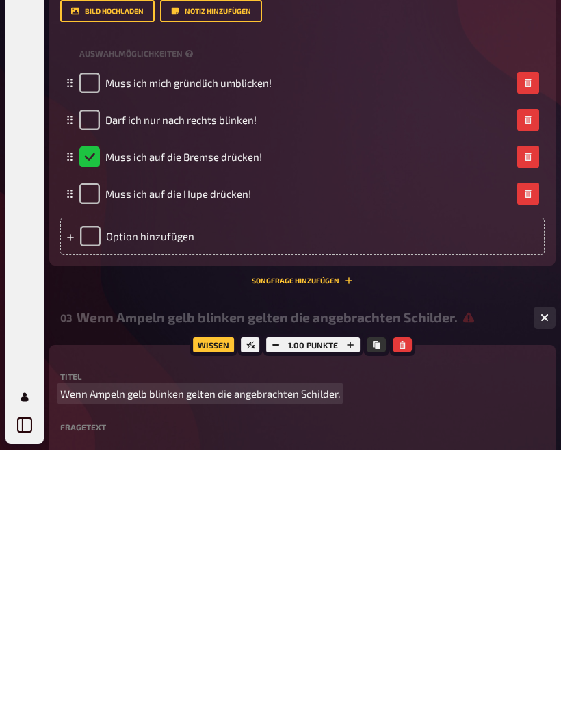
click at [125, 657] on span "Wenn Ampeln gelb blinken gelten die angebrachten Schilder." at bounding box center [200, 665] width 280 height 16
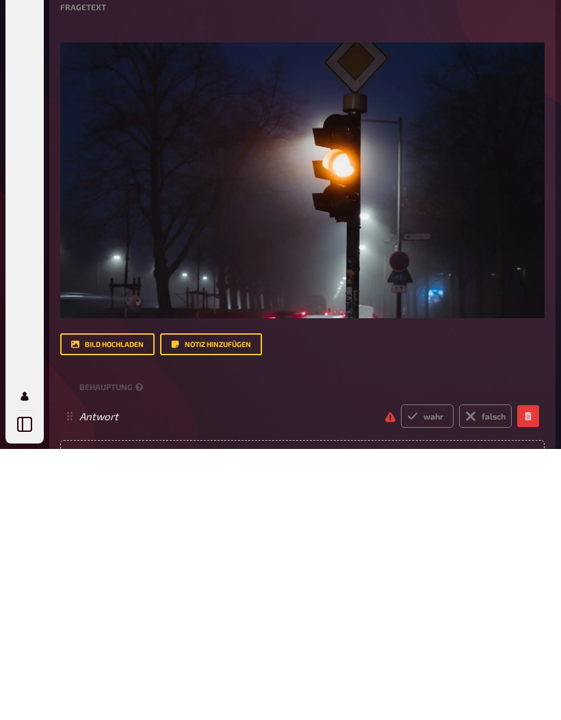
scroll to position [938, 0]
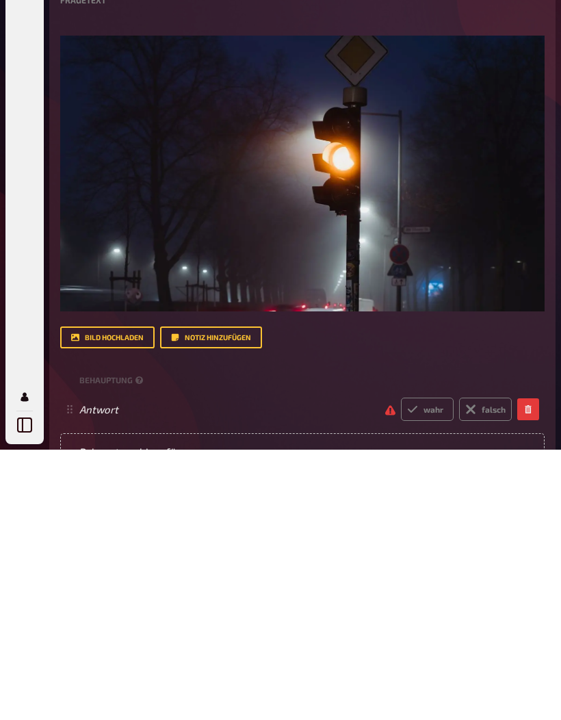
click at [435, 669] on label "wahr" at bounding box center [427, 680] width 53 height 23
click at [401, 668] on input "wahr" at bounding box center [400, 668] width 1 height 1
radio input "true"
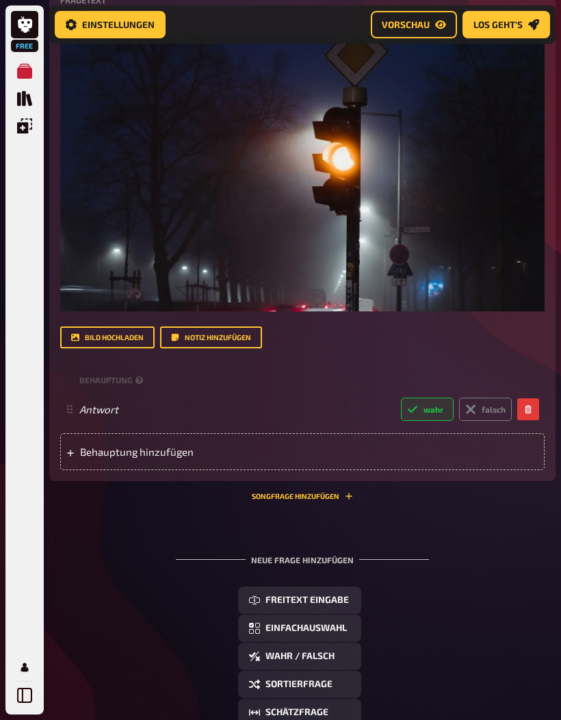
click at [331, 632] on span "Einfachauswahl" at bounding box center [306, 629] width 81 height 10
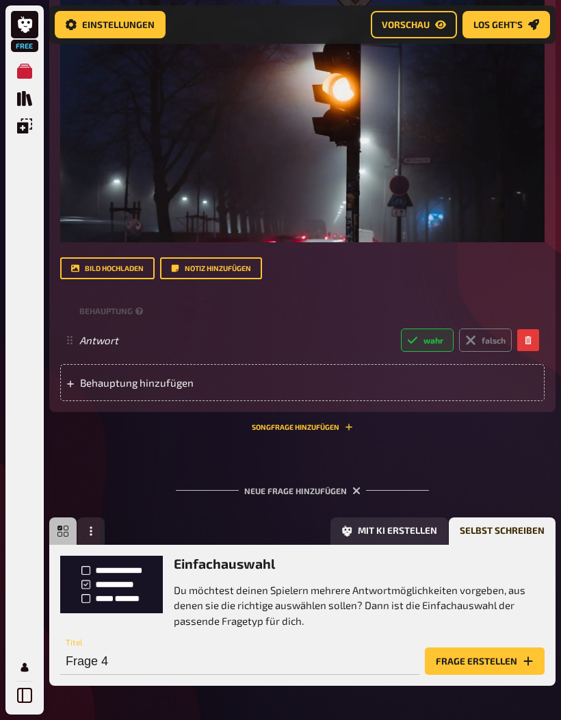
scroll to position [1334, 0]
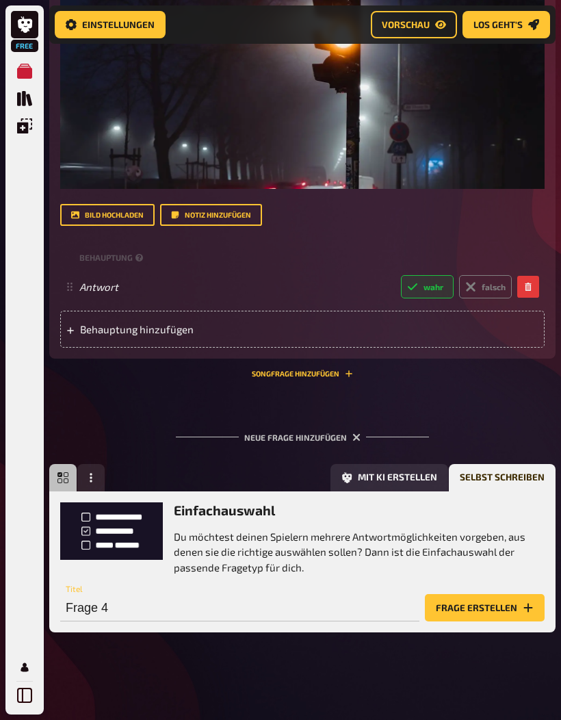
click at [286, 431] on div "Neue Frage hinzufügen" at bounding box center [302, 432] width 253 height 42
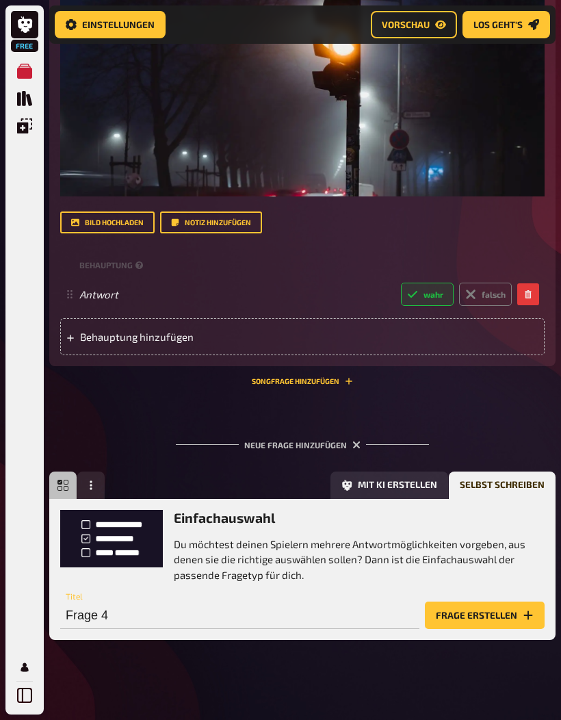
scroll to position [1278, 0]
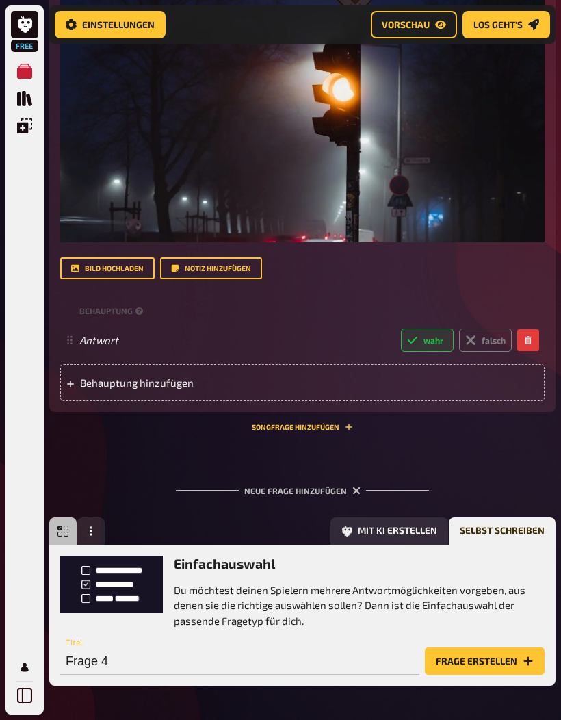
click at [487, 673] on button "Frage erstellen" at bounding box center [485, 660] width 120 height 27
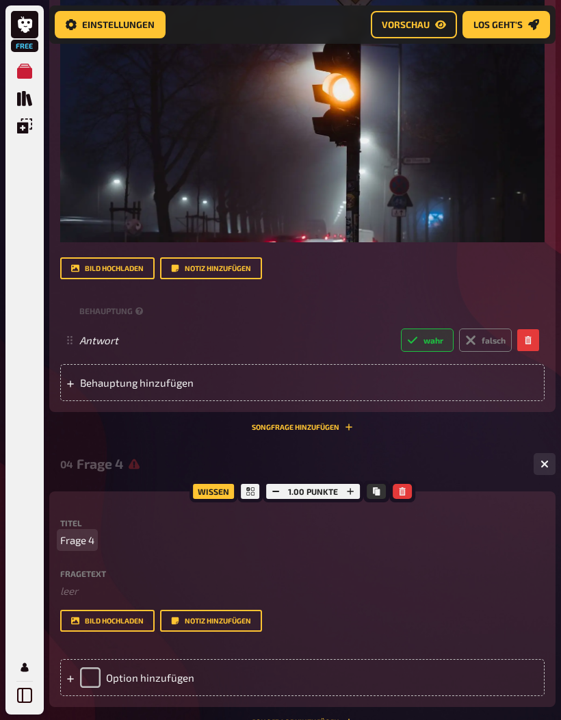
click at [164, 548] on p "Frage 4" at bounding box center [302, 540] width 485 height 16
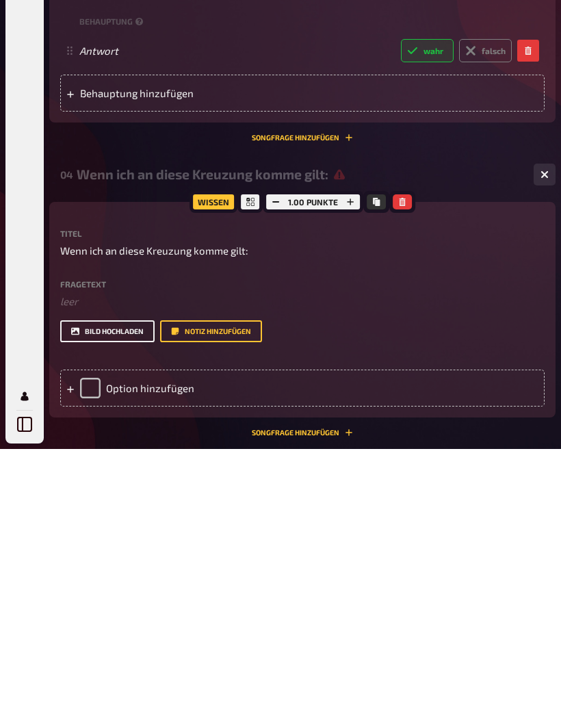
click at [122, 591] on button "Bild hochladen" at bounding box center [107, 602] width 94 height 22
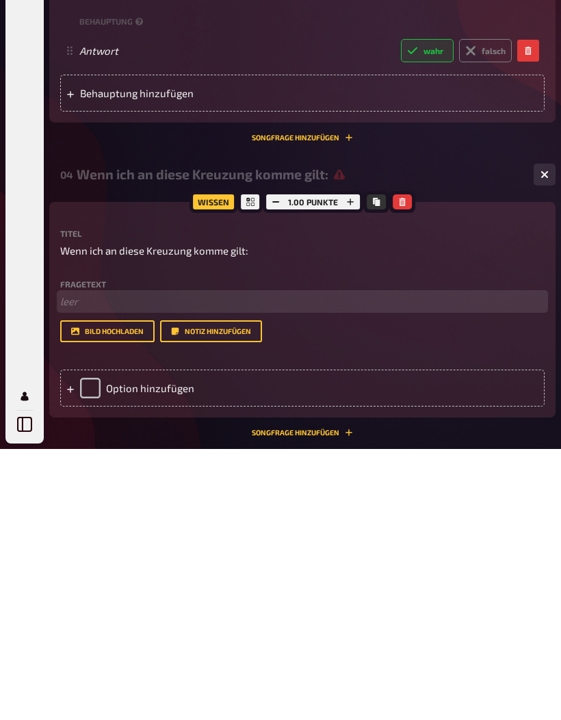
scroll to position [1567, 0]
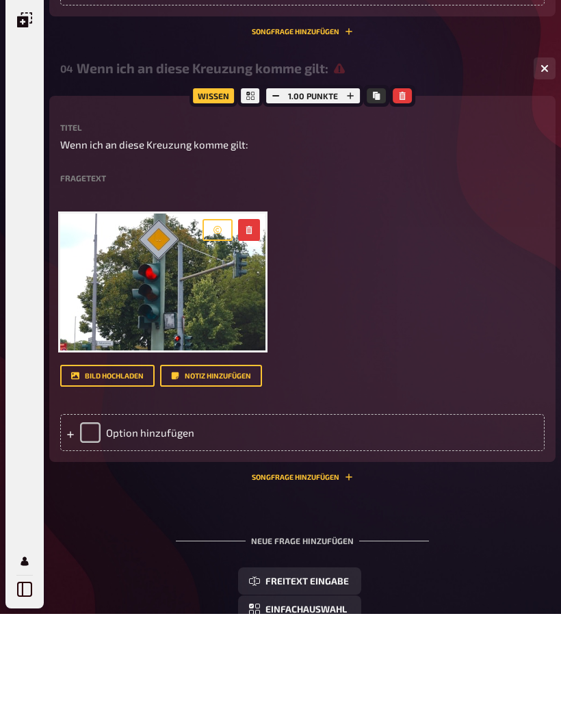
click at [166, 520] on div "Option hinzufügen" at bounding box center [302, 538] width 485 height 37
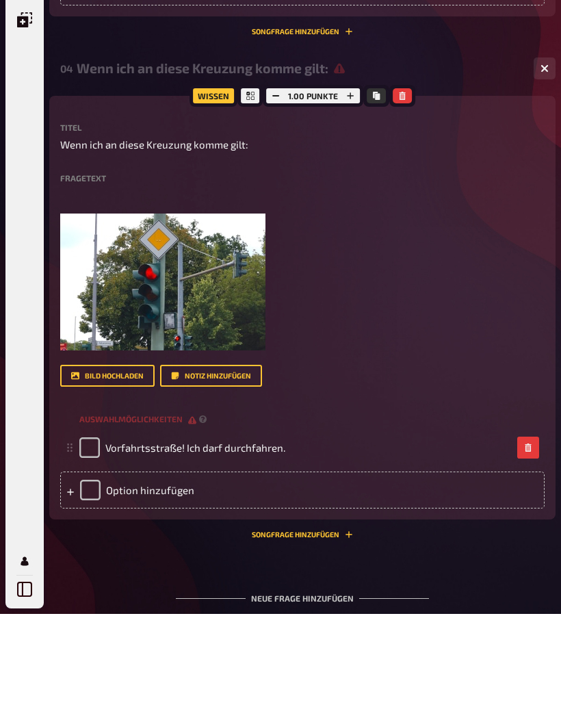
click at [323, 578] on div "Option hinzufügen" at bounding box center [302, 596] width 485 height 37
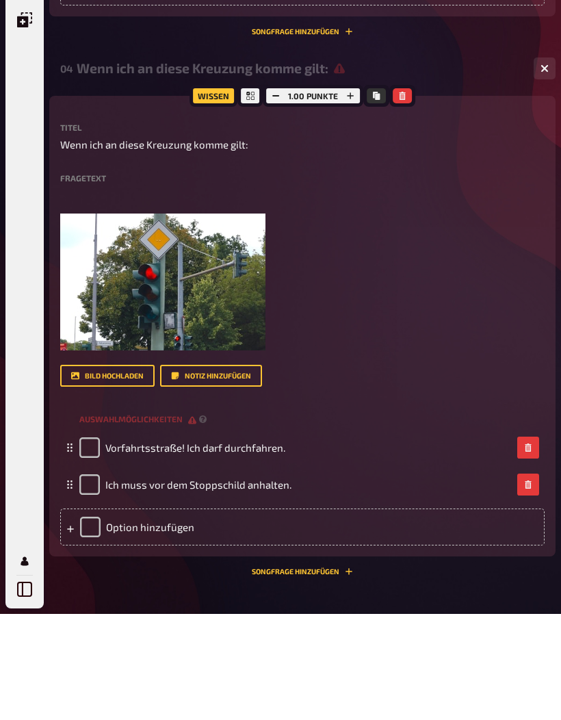
scroll to position [1673, 0]
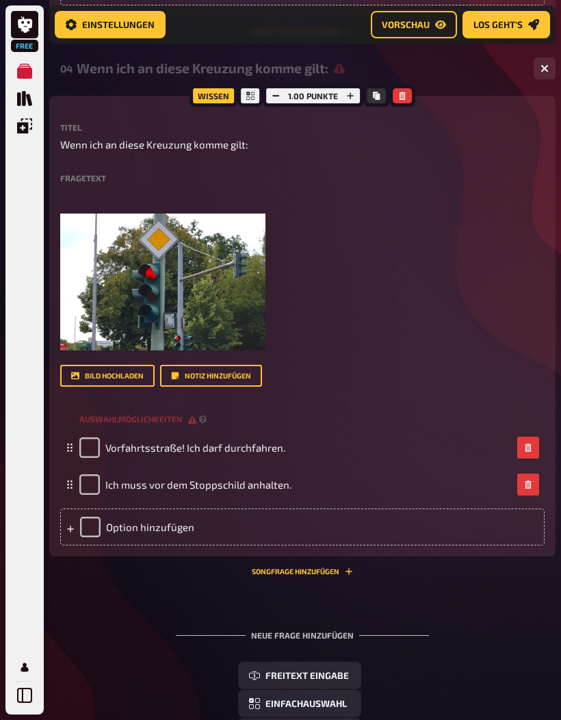
click at [323, 511] on div "Option hinzufügen" at bounding box center [302, 527] width 485 height 37
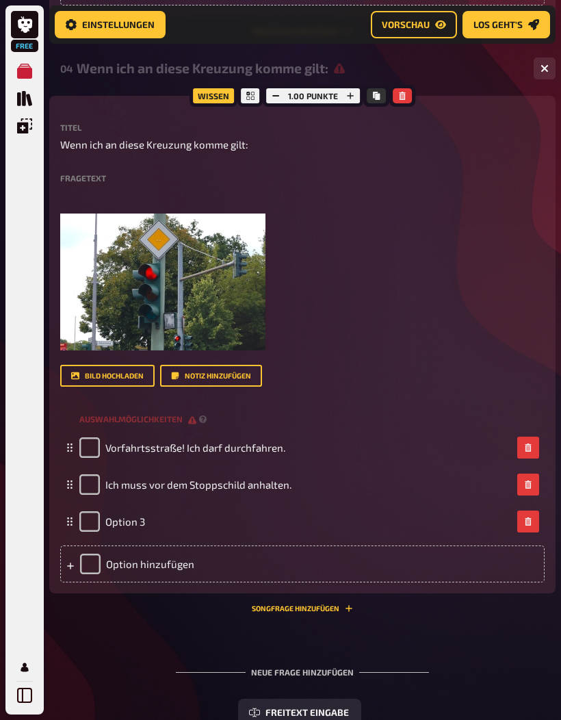
click at [110, 528] on span "Option 3" at bounding box center [125, 521] width 40 height 12
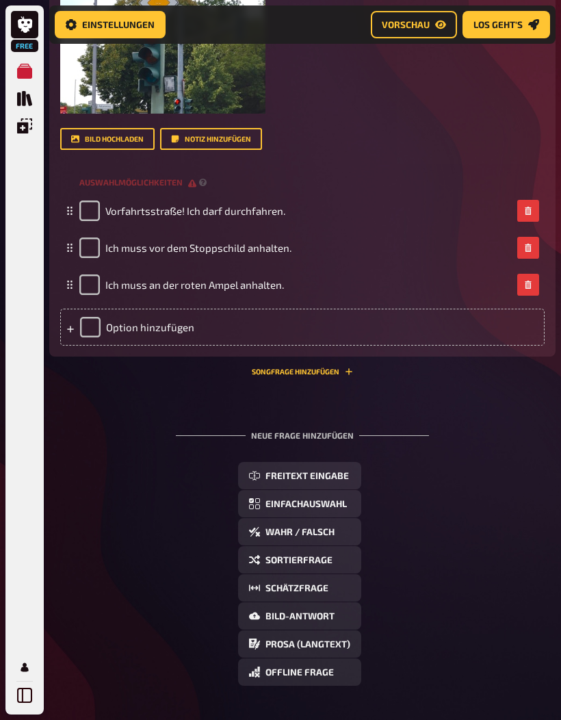
scroll to position [1966, 0]
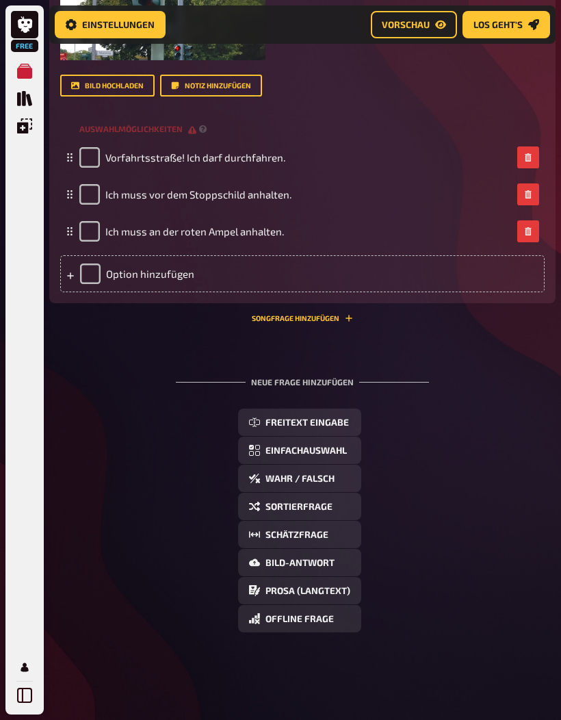
click at [203, 273] on div "Option hinzufügen" at bounding box center [302, 273] width 485 height 37
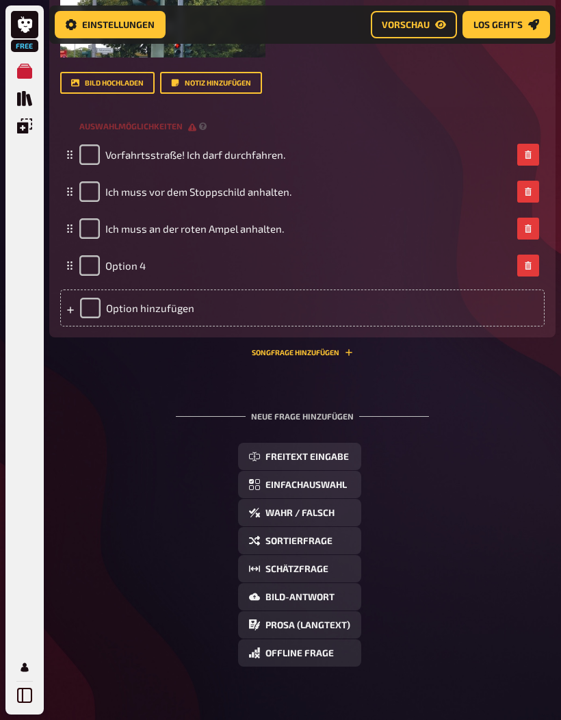
click at [129, 272] on span "Option 4" at bounding box center [125, 265] width 40 height 12
click at [131, 274] on div "Option 4" at bounding box center [112, 265] width 66 height 21
click at [125, 272] on span "Option 4" at bounding box center [125, 265] width 40 height 12
click at [88, 232] on input "checkbox" at bounding box center [89, 228] width 21 height 21
checkbox input "true"
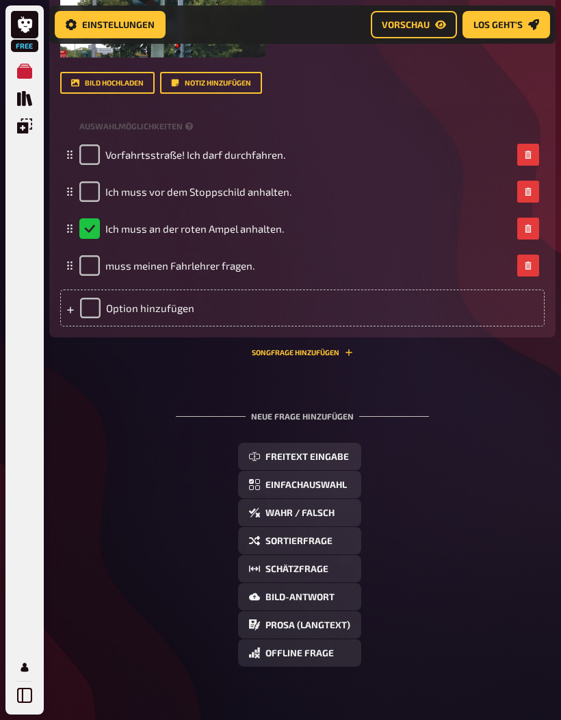
click at [322, 514] on span "Wahr / Falsch" at bounding box center [300, 514] width 69 height 10
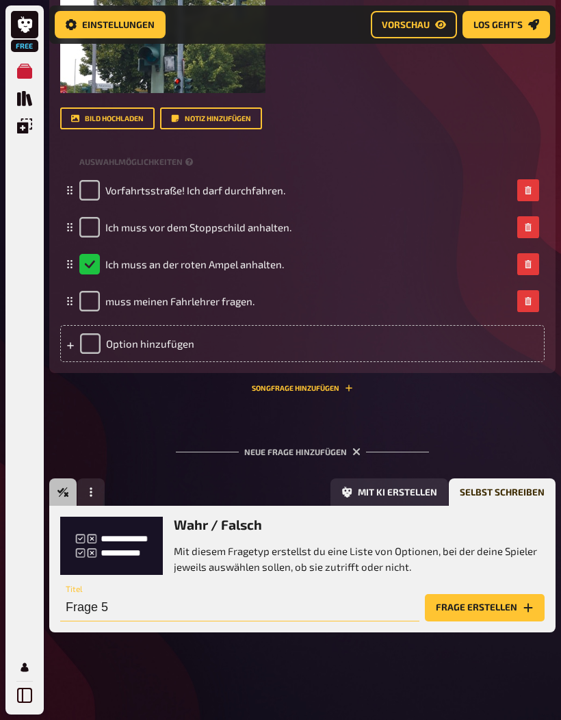
click at [125, 608] on input "Frage 5" at bounding box center [239, 607] width 359 height 27
click at [115, 611] on input "Frage 5" at bounding box center [239, 607] width 359 height 27
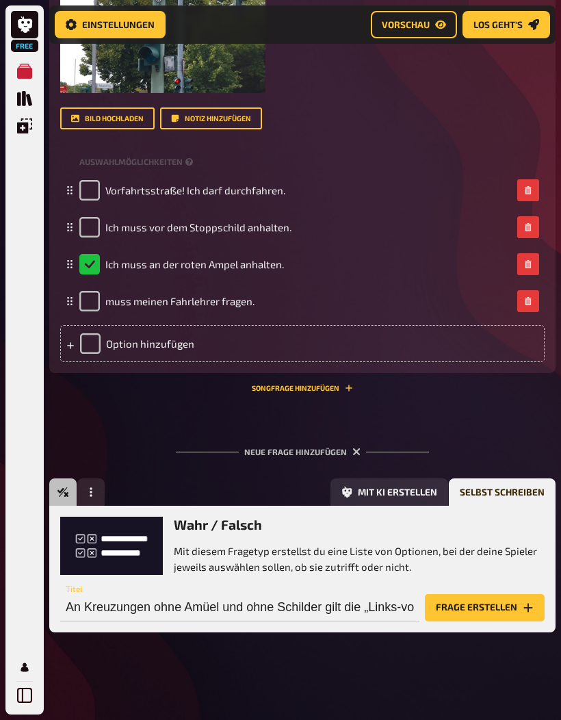
click at [53, 644] on div "Freitext Eingabe Einfachauswahl Wahr / Falsch Sortierfrage Schätzfrage Bild-Ant…" at bounding box center [302, 565] width 506 height 175
click at [348, 617] on input "An Kreuzungen ohne Amüel und ohne Schilder gilt die „Links-vor-Rechts“-" at bounding box center [239, 607] width 359 height 27
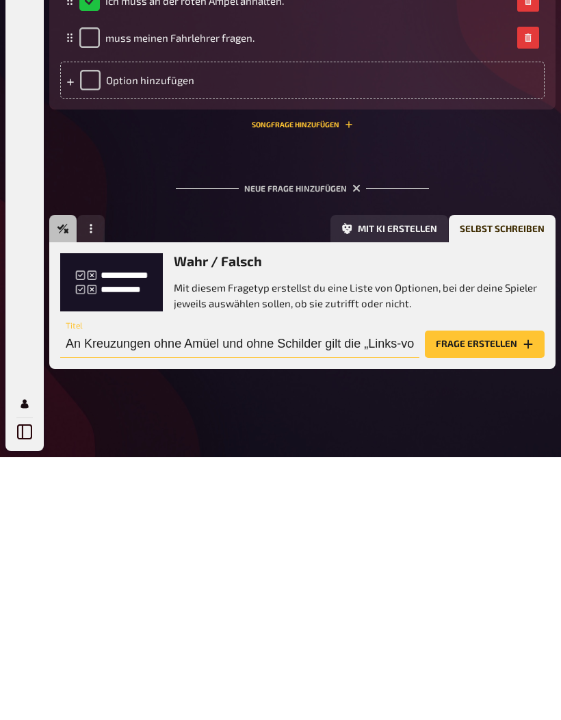
click at [409, 594] on input "An Kreuzungen ohne Amüel und ohne Schilder gilt die „Links-vor-Rechts“-" at bounding box center [239, 607] width 359 height 27
click at [204, 594] on input "An Kreuzungen ohne Amüel und ohne Schilder gilt die „Links-vor-Rechts“-" at bounding box center [239, 607] width 359 height 27
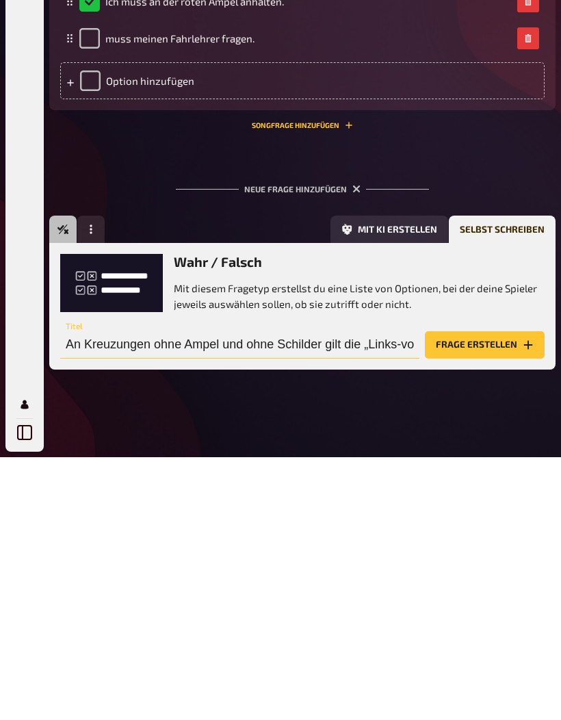
click at [350, 594] on input "An Kreuzungen ohne Ampel und ohne Schilder gilt die „Links-vor-Rechts“-" at bounding box center [239, 607] width 359 height 27
click at [355, 594] on input "An Kreuzungen ohne Ampel und ohne Schilder gilt die „Links-vor-Rechts“-" at bounding box center [239, 607] width 359 height 27
click at [396, 594] on input "An Kreuzungen ohne Ampel und ohne Schilder gilt die „Links-vor-Rechts“-" at bounding box center [239, 607] width 359 height 27
click at [420, 594] on input "An Kreuzungen ohne Ampel und ohne Schilder gilt die „Links-vor-Rechts“-" at bounding box center [239, 607] width 359 height 27
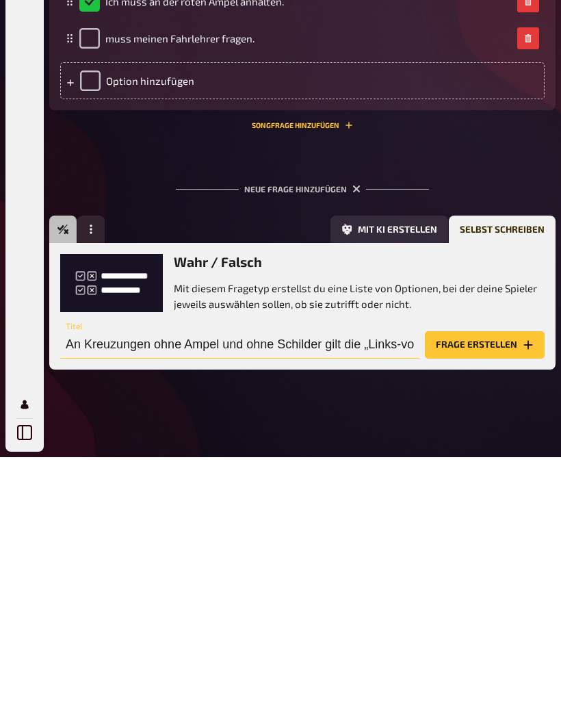
type input "An Kreuzungen ohne Ampel und ohne Schilder gilt die „Links-vor-Rechts“-Regel"
click at [499, 594] on button "Frage erstellen" at bounding box center [485, 607] width 120 height 27
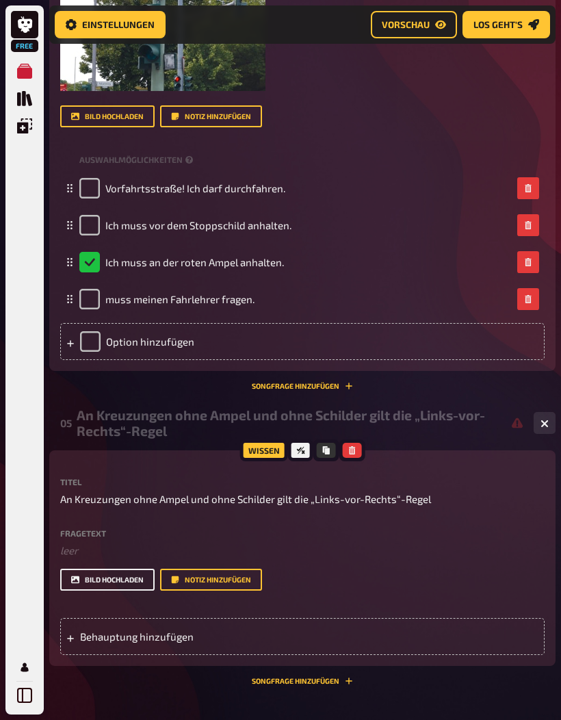
click at [112, 582] on button "Bild hochladen" at bounding box center [107, 580] width 94 height 22
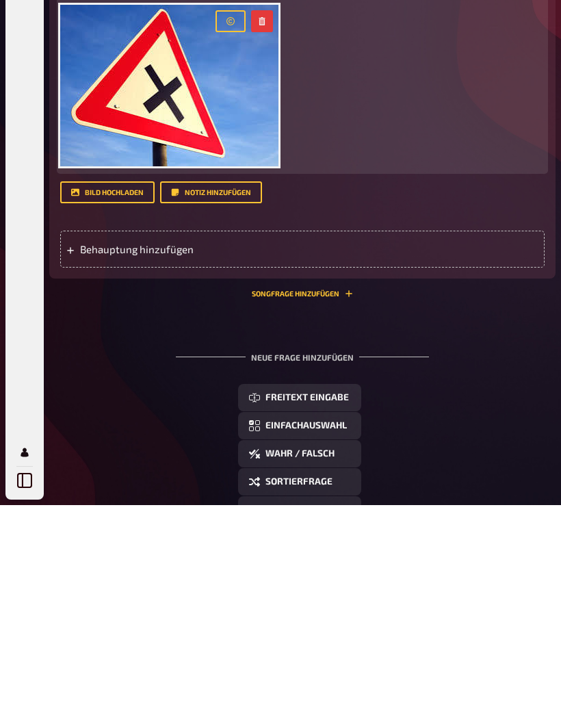
scroll to position [2282, 0]
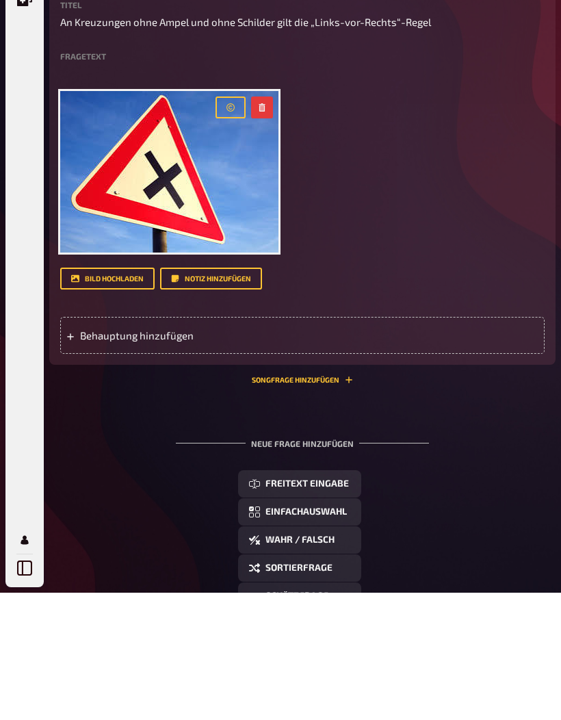
click at [201, 457] on span "Behauptung hinzufügen" at bounding box center [151, 463] width 142 height 12
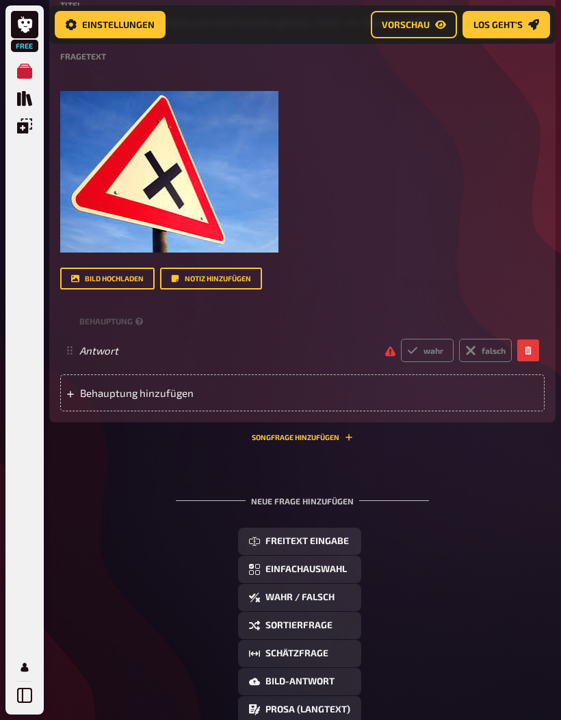
click at [486, 344] on label "falsch" at bounding box center [485, 350] width 53 height 23
click at [401, 339] on input "falsch" at bounding box center [400, 338] width 1 height 1
radio input "true"
click at [422, 25] on span "Vorschau" at bounding box center [406, 25] width 48 height 10
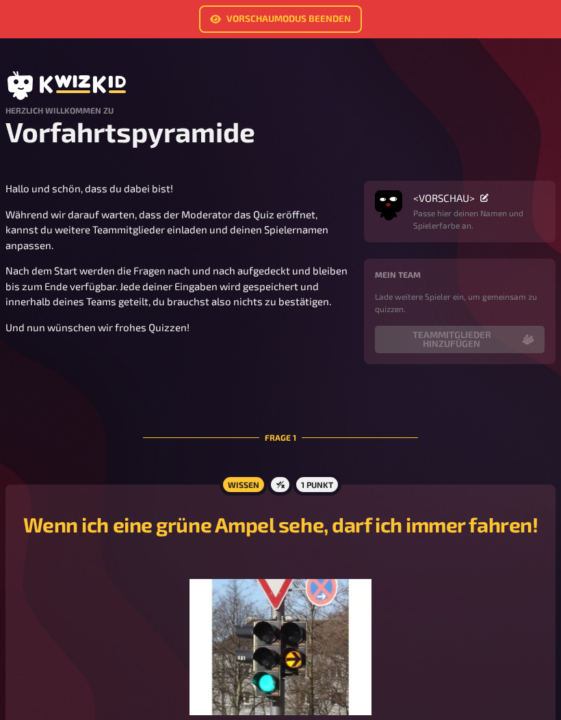
click at [307, 23] on link "Vorschaumodus beenden" at bounding box center [280, 18] width 163 height 27
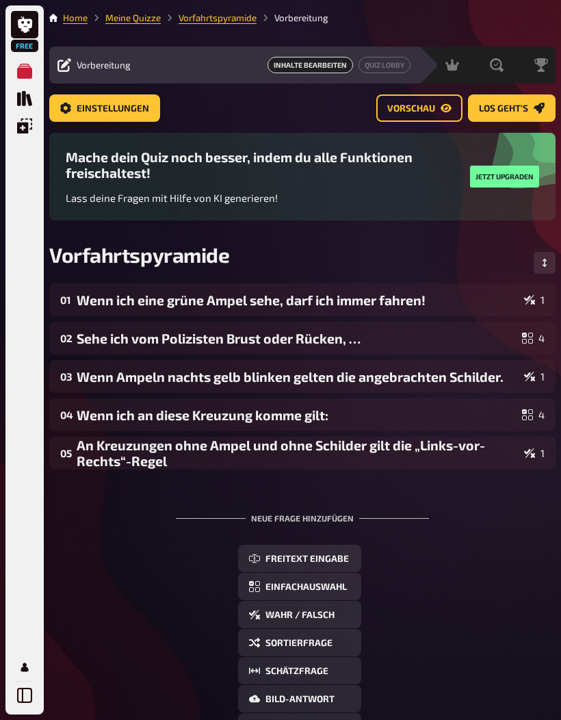
click at [104, 104] on span "Einstellungen" at bounding box center [113, 109] width 73 height 10
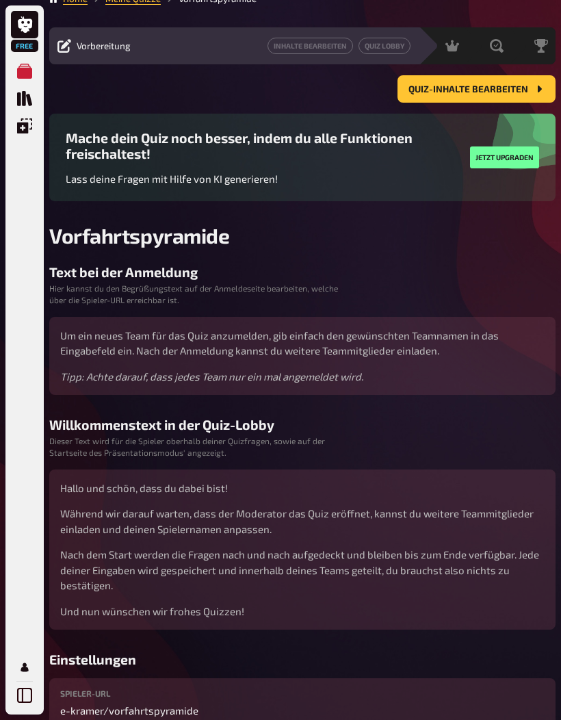
scroll to position [18, 0]
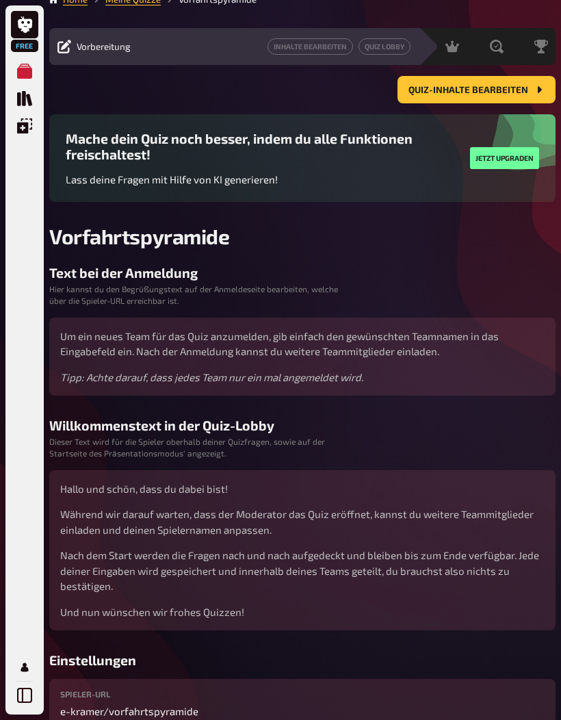
click at [433, 418] on div "Text bei der Anmeldung Hier kannst du den Begrüßungstext auf der Anmeldeseite b…" at bounding box center [302, 447] width 506 height 365
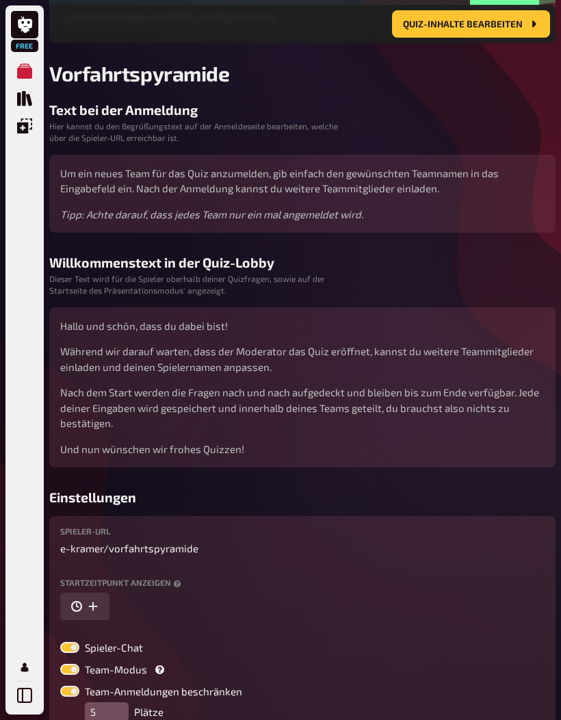
scroll to position [261, 0]
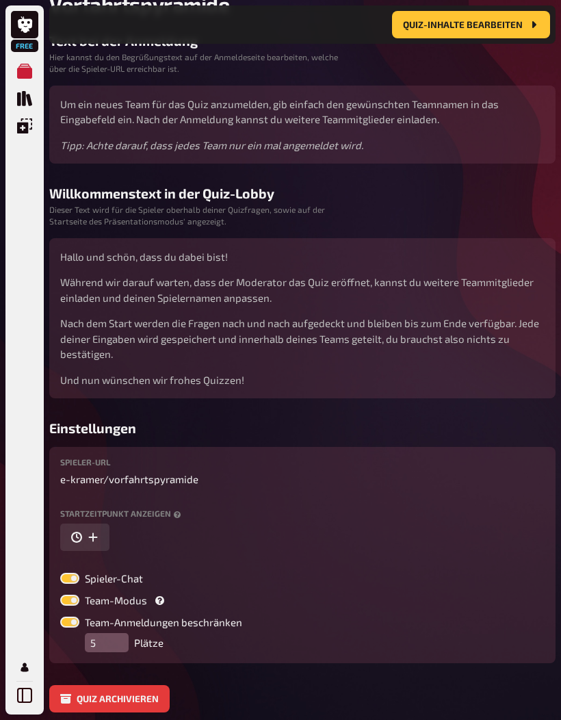
click at [476, 492] on div "Spieler-URL e-kramer / vorfahrtspyramide Startzeitpunkt anzeigen Spieler-Chat T…" at bounding box center [302, 555] width 485 height 194
click at [109, 700] on button "Quiz archivieren" at bounding box center [109, 698] width 120 height 27
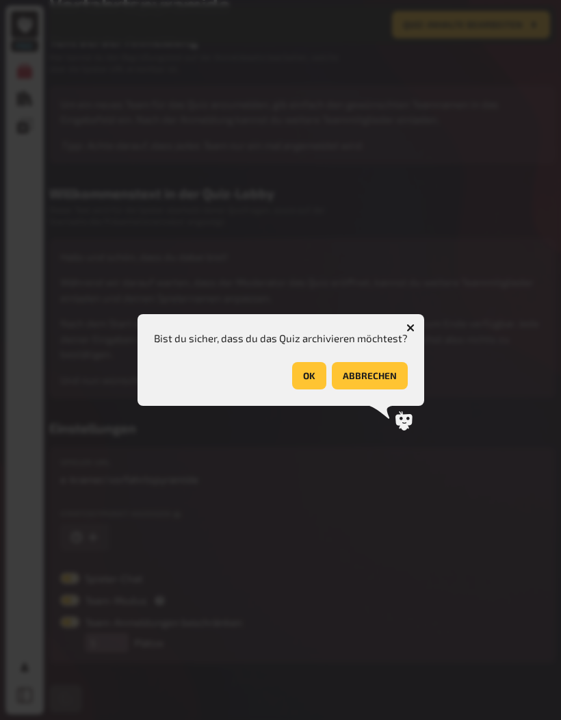
click at [308, 389] on button "OK" at bounding box center [309, 375] width 34 height 27
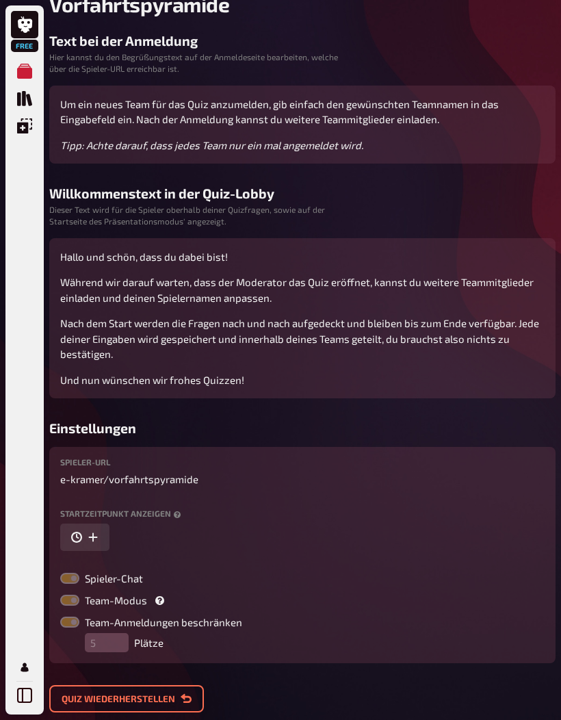
scroll to position [46, 0]
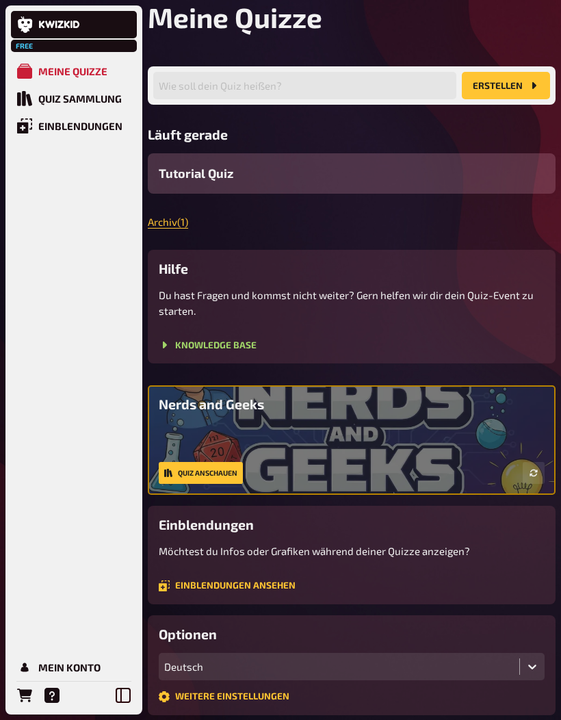
click at [91, 72] on div "Meine Quizze" at bounding box center [72, 71] width 69 height 12
click at [172, 224] on link "Archiv ( 1 )" at bounding box center [168, 222] width 40 height 12
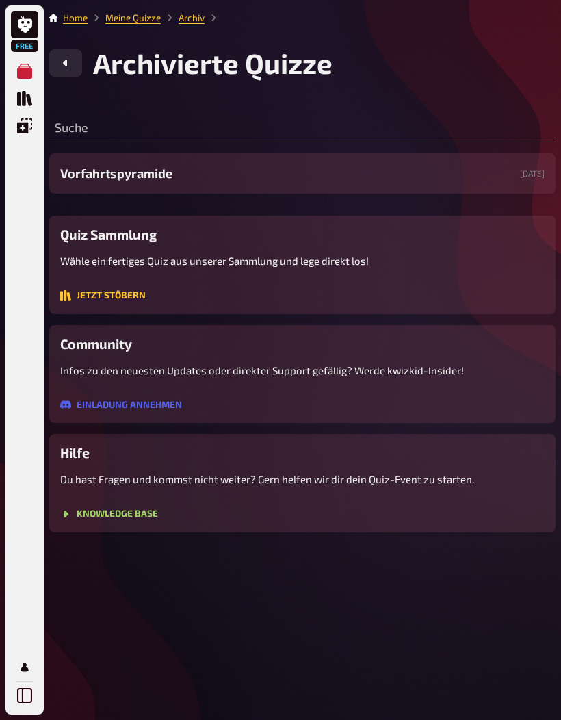
click at [21, 106] on icon "Quiz Sammlung" at bounding box center [24, 98] width 15 height 15
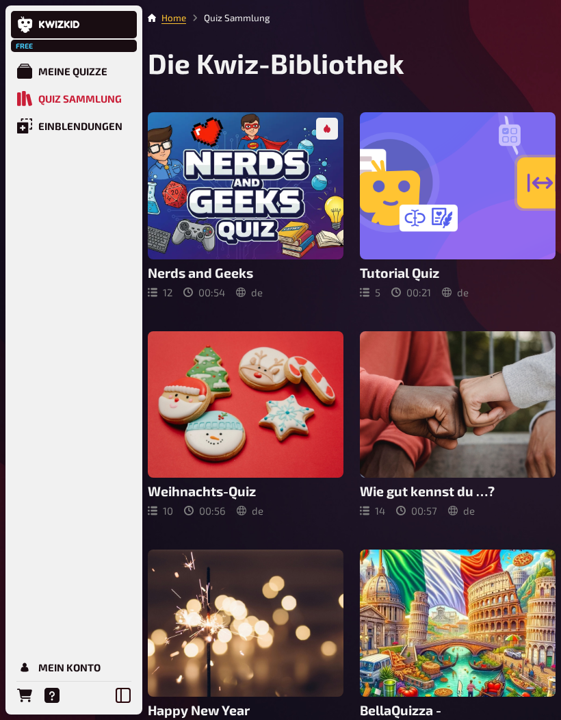
click at [86, 65] on link "Meine Quizze" at bounding box center [74, 70] width 126 height 27
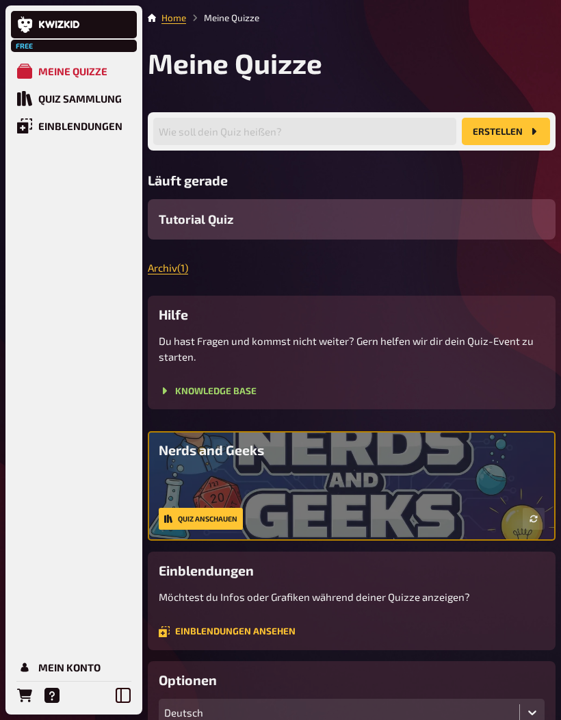
click at [79, 661] on div "Mein Konto" at bounding box center [69, 667] width 62 height 12
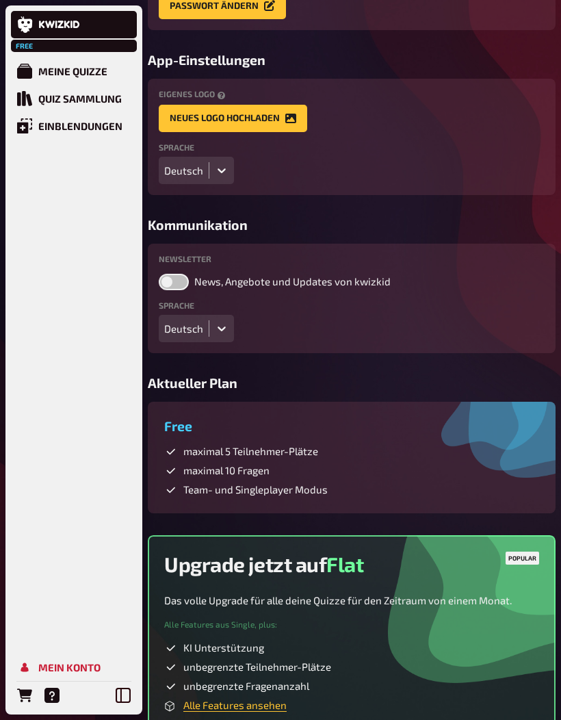
scroll to position [322, 0]
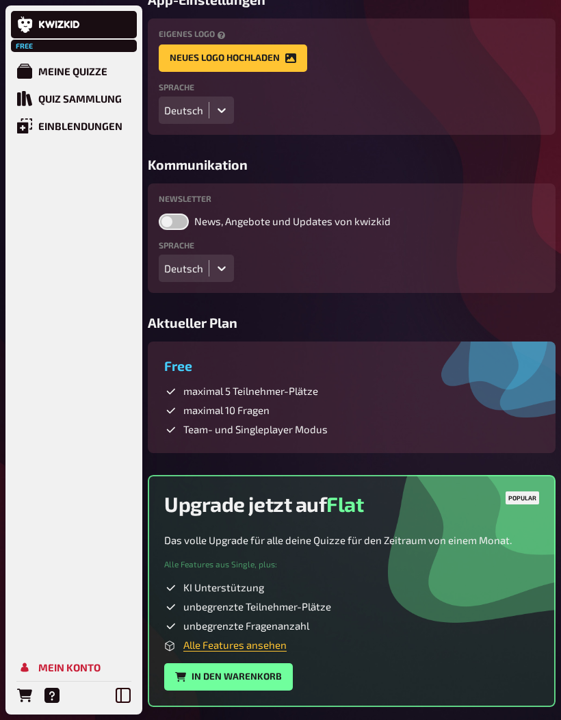
click at [261, 389] on span "maximal 5 Teilnehmer-Plätze" at bounding box center [250, 392] width 135 height 14
click at [169, 374] on h3 "Free" at bounding box center [351, 366] width 375 height 16
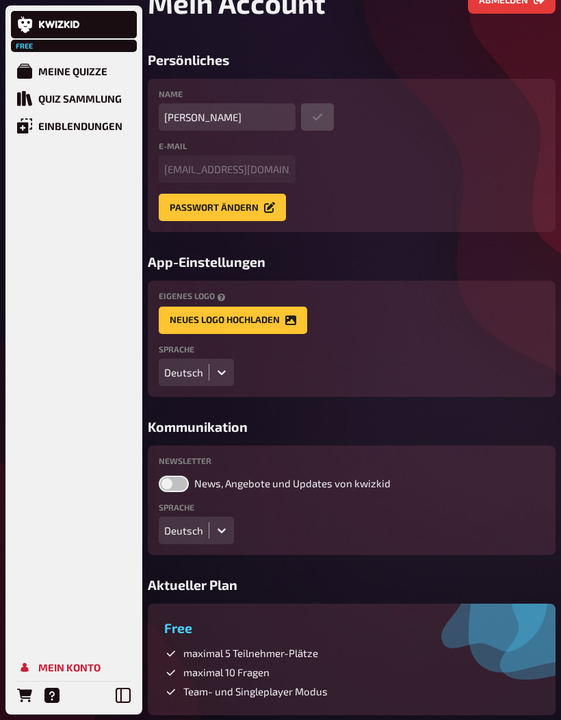
scroll to position [0, 0]
